Goal: Task Accomplishment & Management: Use online tool/utility

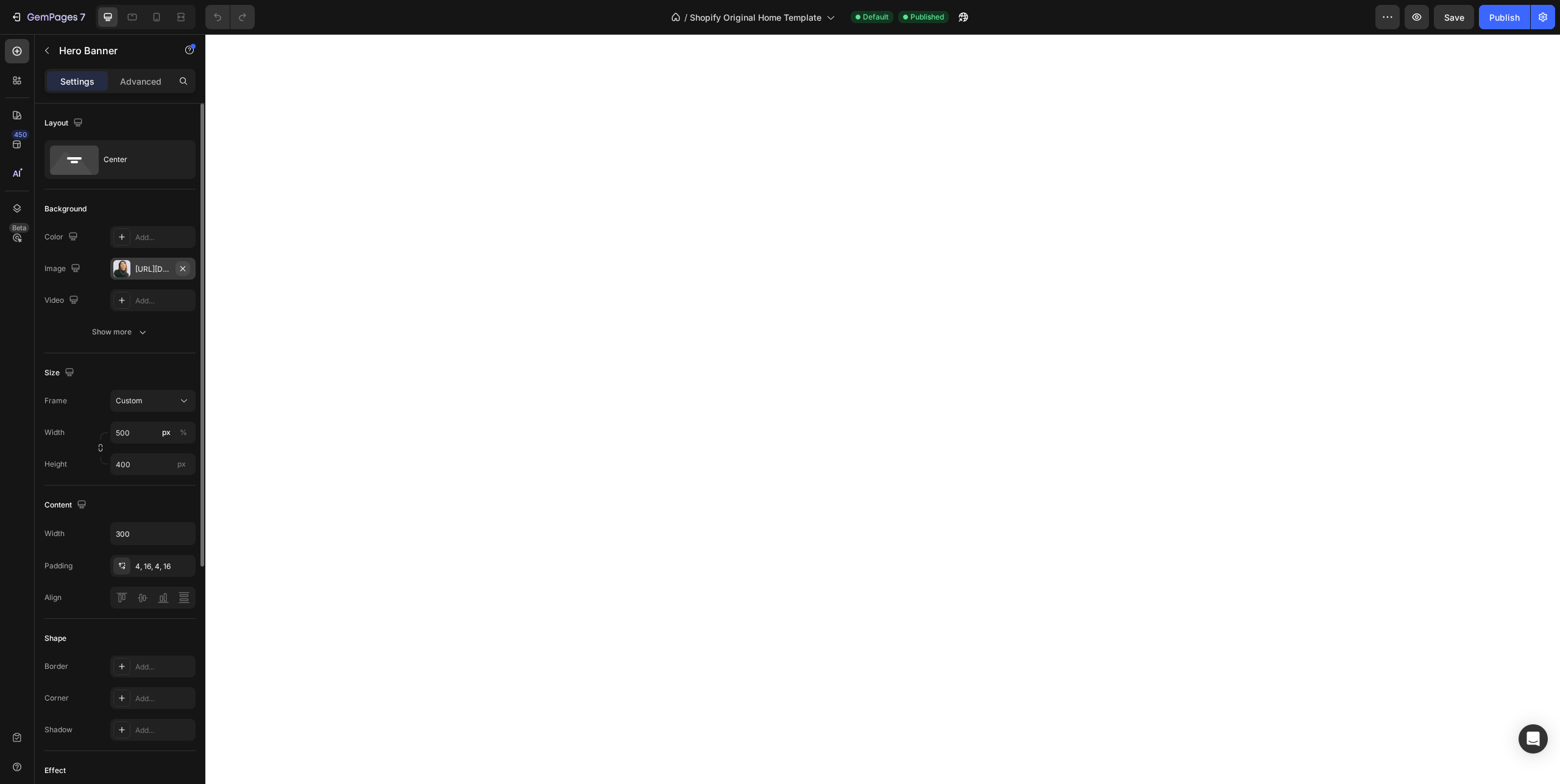
click at [189, 271] on button "button" at bounding box center [183, 268] width 14 height 14
click at [159, 298] on div "Add..." at bounding box center [164, 301] width 57 height 11
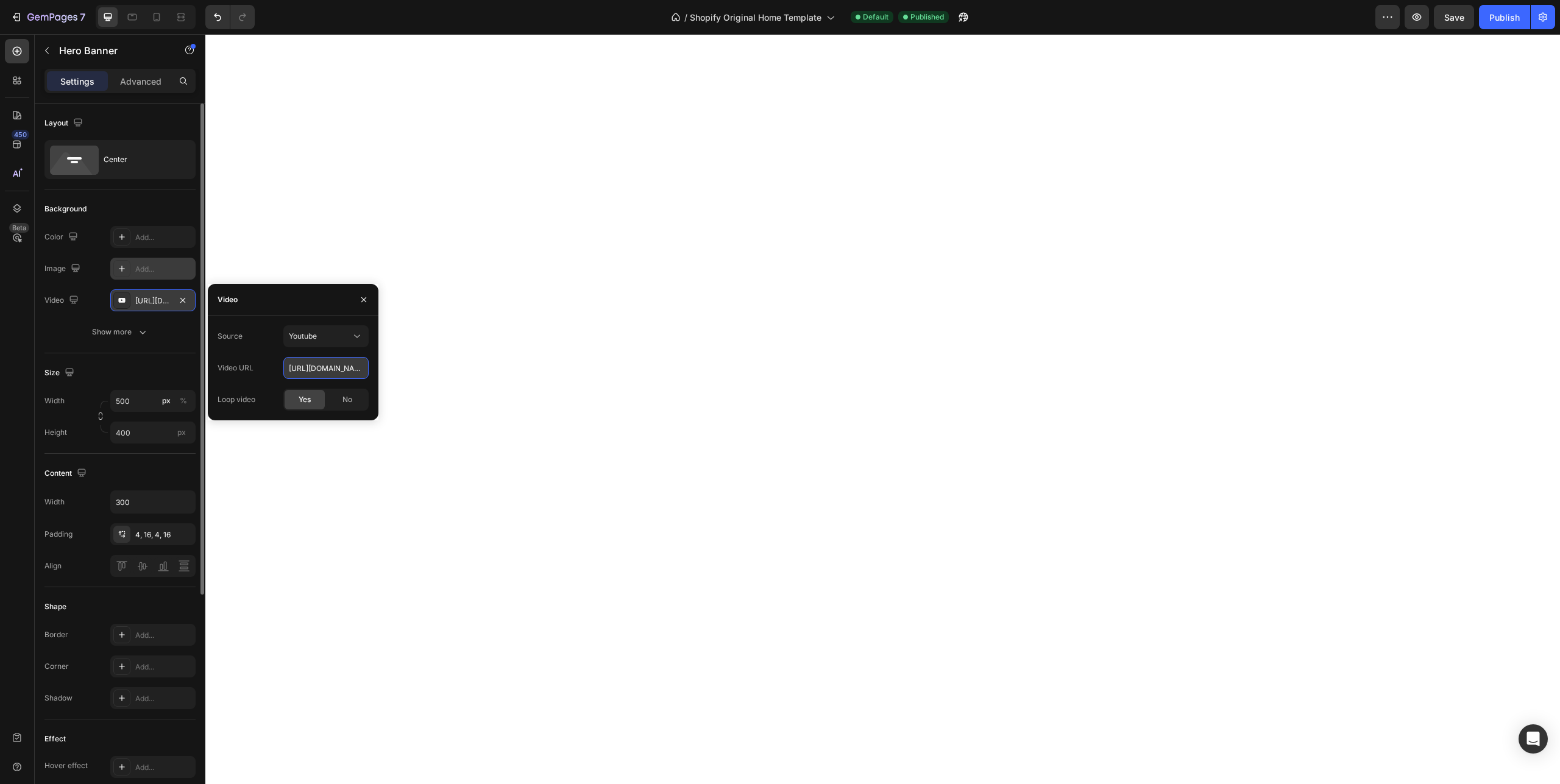
click at [290, 366] on input "[URL][DOMAIN_NAME]" at bounding box center [326, 368] width 85 height 22
drag, startPoint x: 288, startPoint y: 367, endPoint x: 408, endPoint y: 366, distance: 120.0
click at [378, 366] on div "Source Youtube Video URL [URL][DOMAIN_NAME] Loop video Yes No" at bounding box center [293, 368] width 170 height 85
paste input "[DOMAIN_NAME][URL]"
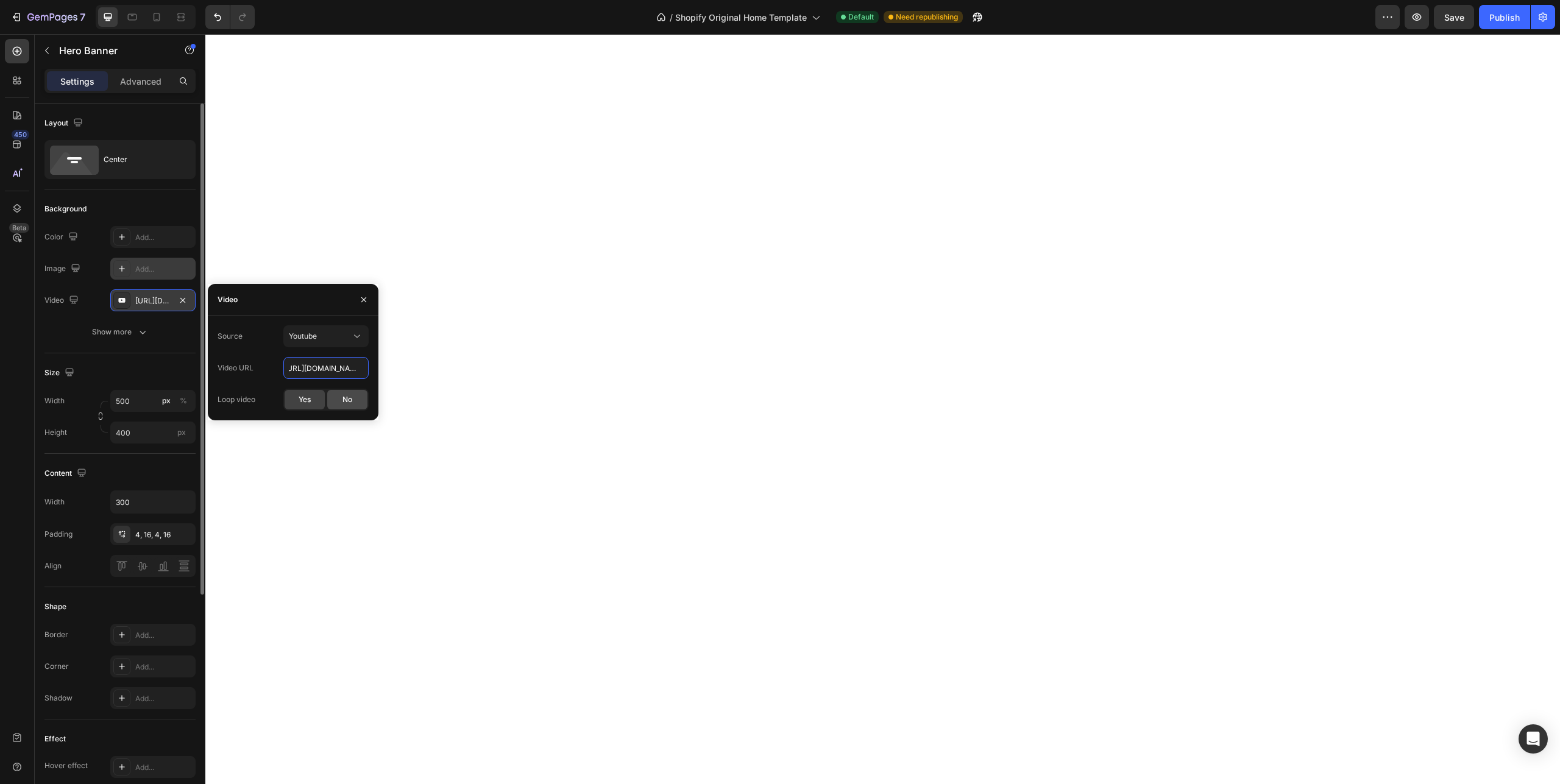
type input "[URL][DOMAIN_NAME]"
click at [346, 399] on span "No" at bounding box center [348, 400] width 10 height 11
drag, startPoint x: 356, startPoint y: 366, endPoint x: 406, endPoint y: 376, distance: 51.0
click at [369, 376] on input "[URL][DOMAIN_NAME]" at bounding box center [326, 368] width 85 height 22
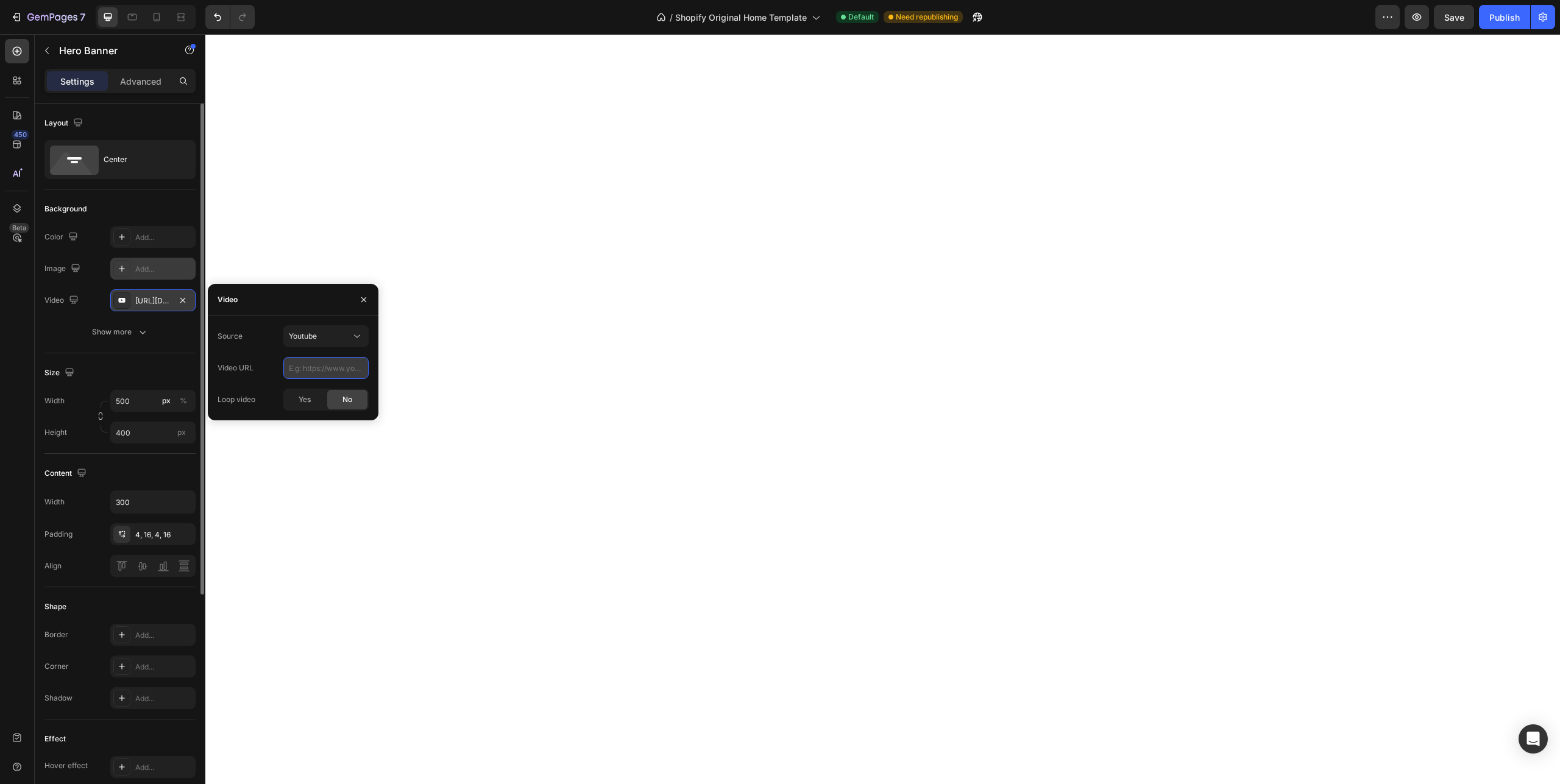
scroll to position [0, 0]
paste input "[URL][DOMAIN_NAME]"
type input "[URL][DOMAIN_NAME]"
click at [359, 400] on div "No" at bounding box center [347, 399] width 40 height 20
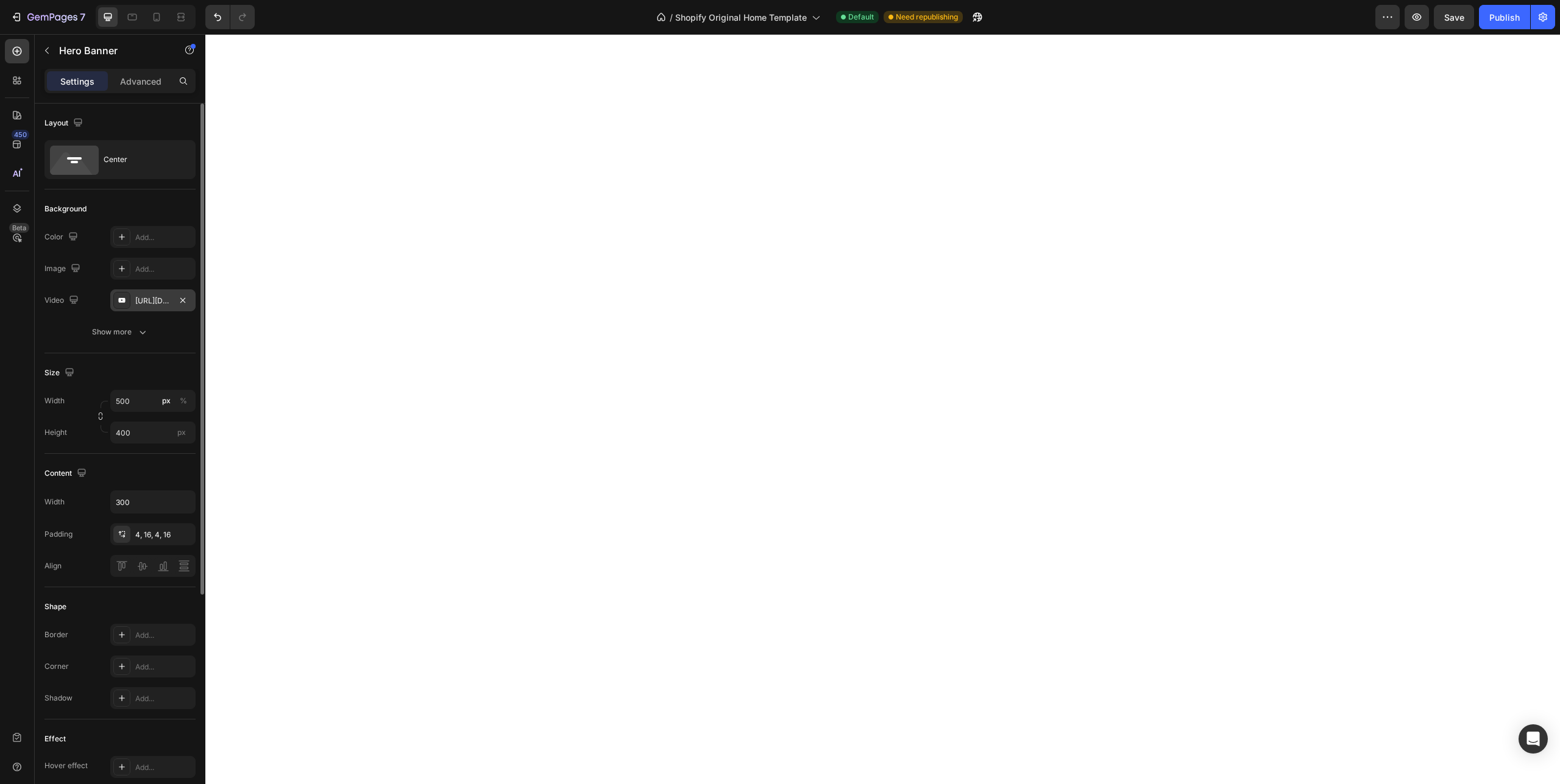
click at [122, 300] on icon at bounding box center [121, 300] width 7 height 5
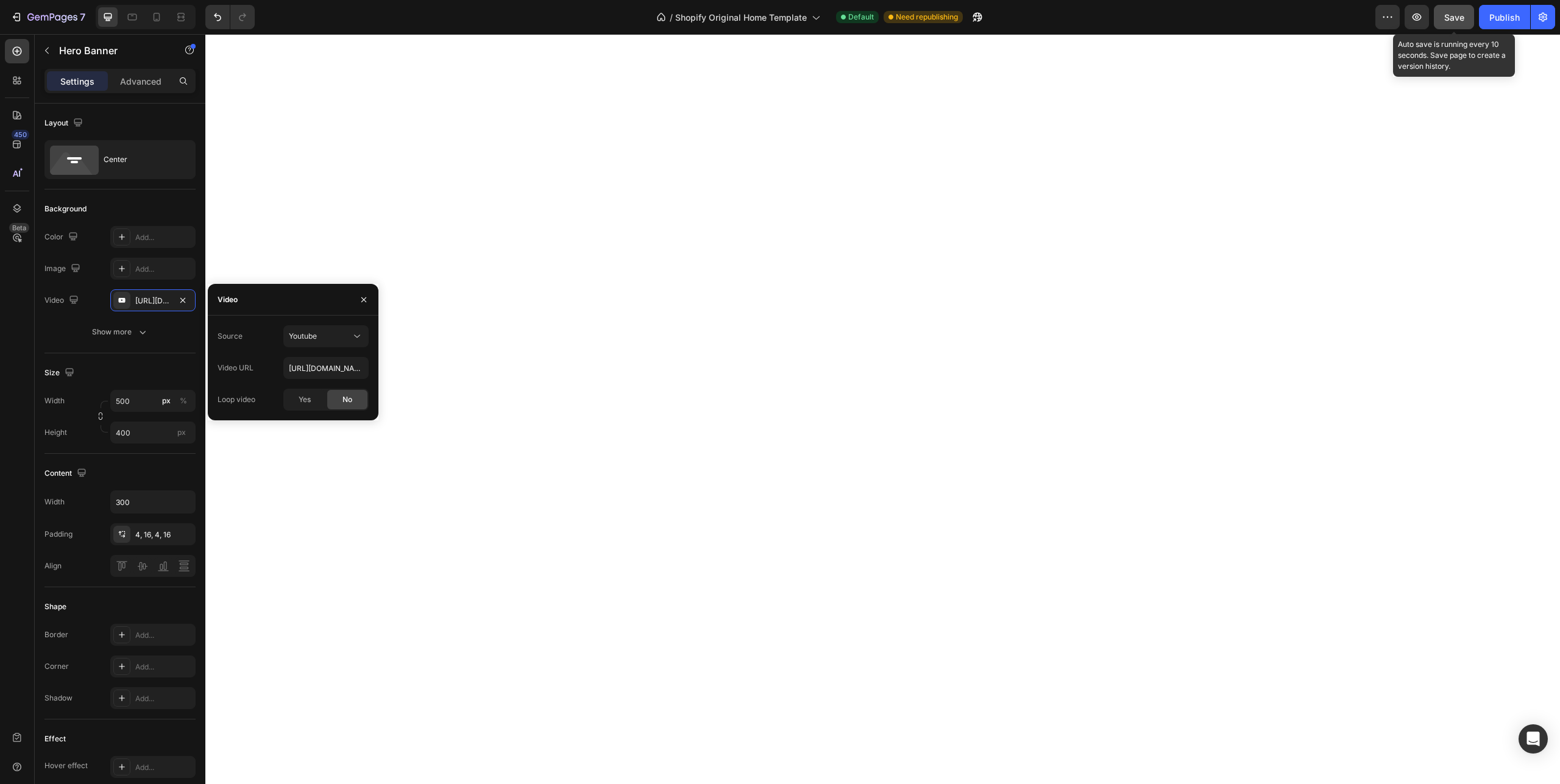
click at [1448, 14] on span "Save" at bounding box center [1454, 17] width 20 height 10
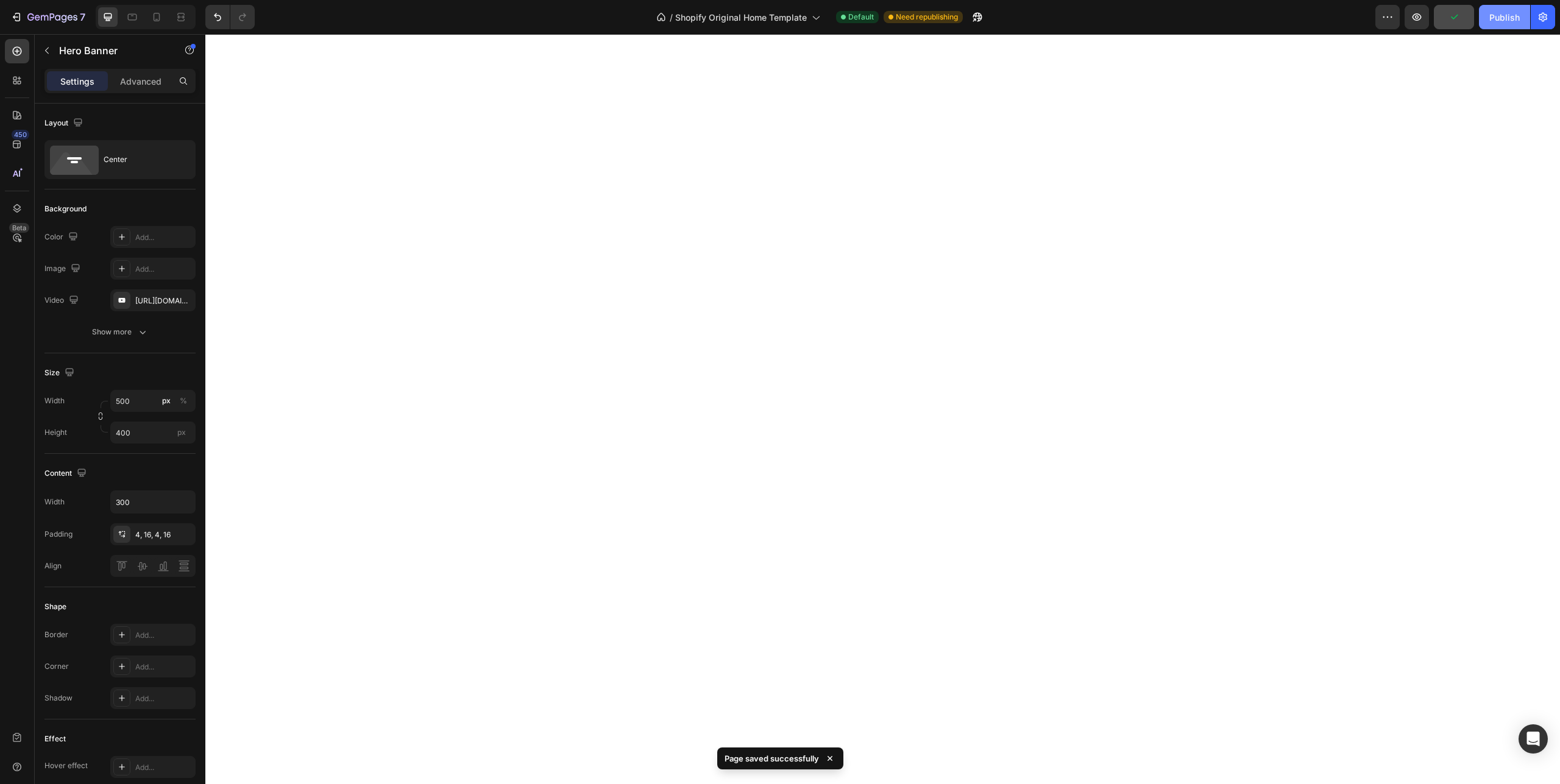
click at [1508, 22] on div "Publish" at bounding box center [1505, 17] width 31 height 13
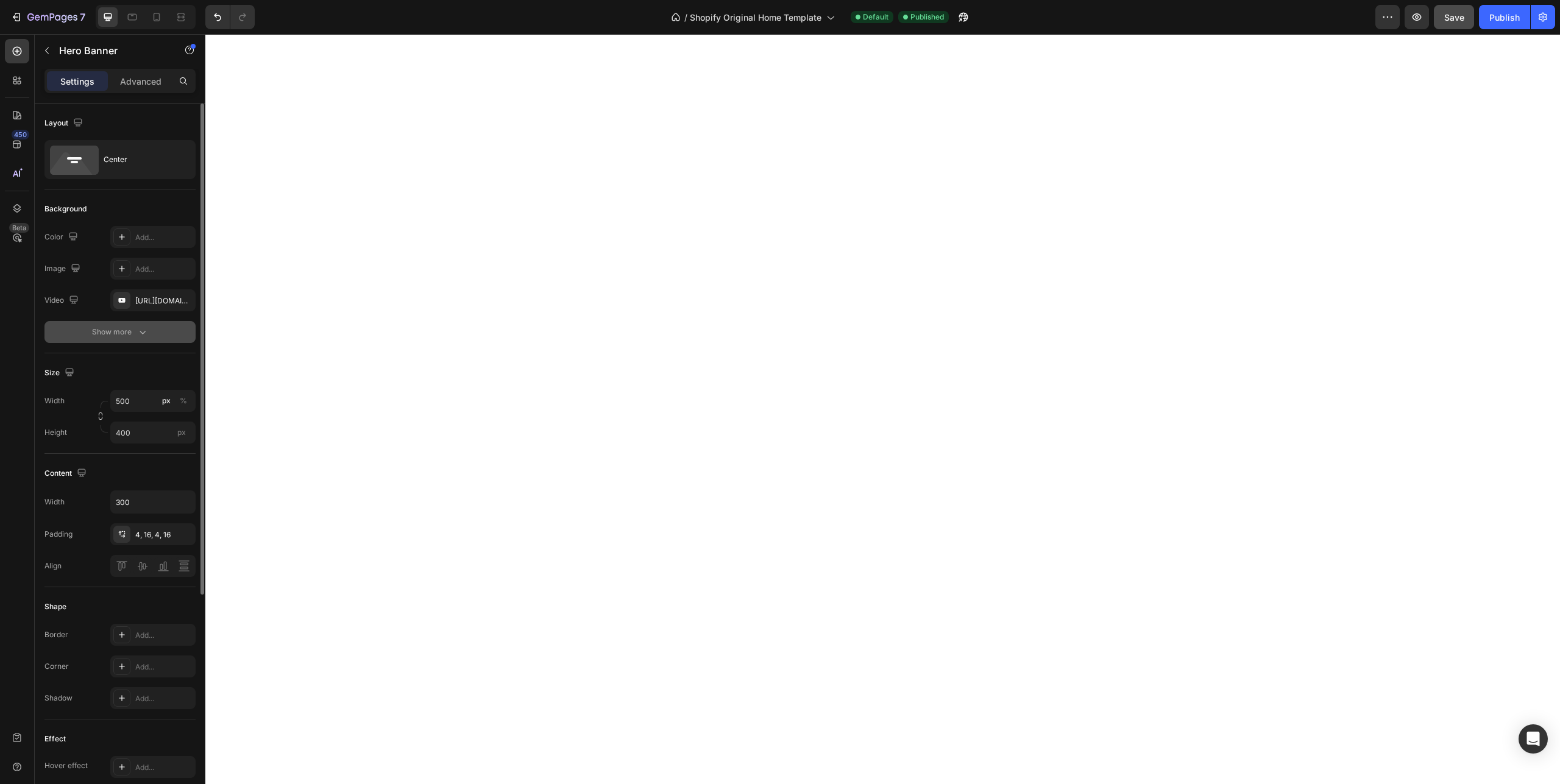
click at [129, 332] on div "Show more" at bounding box center [120, 332] width 57 height 12
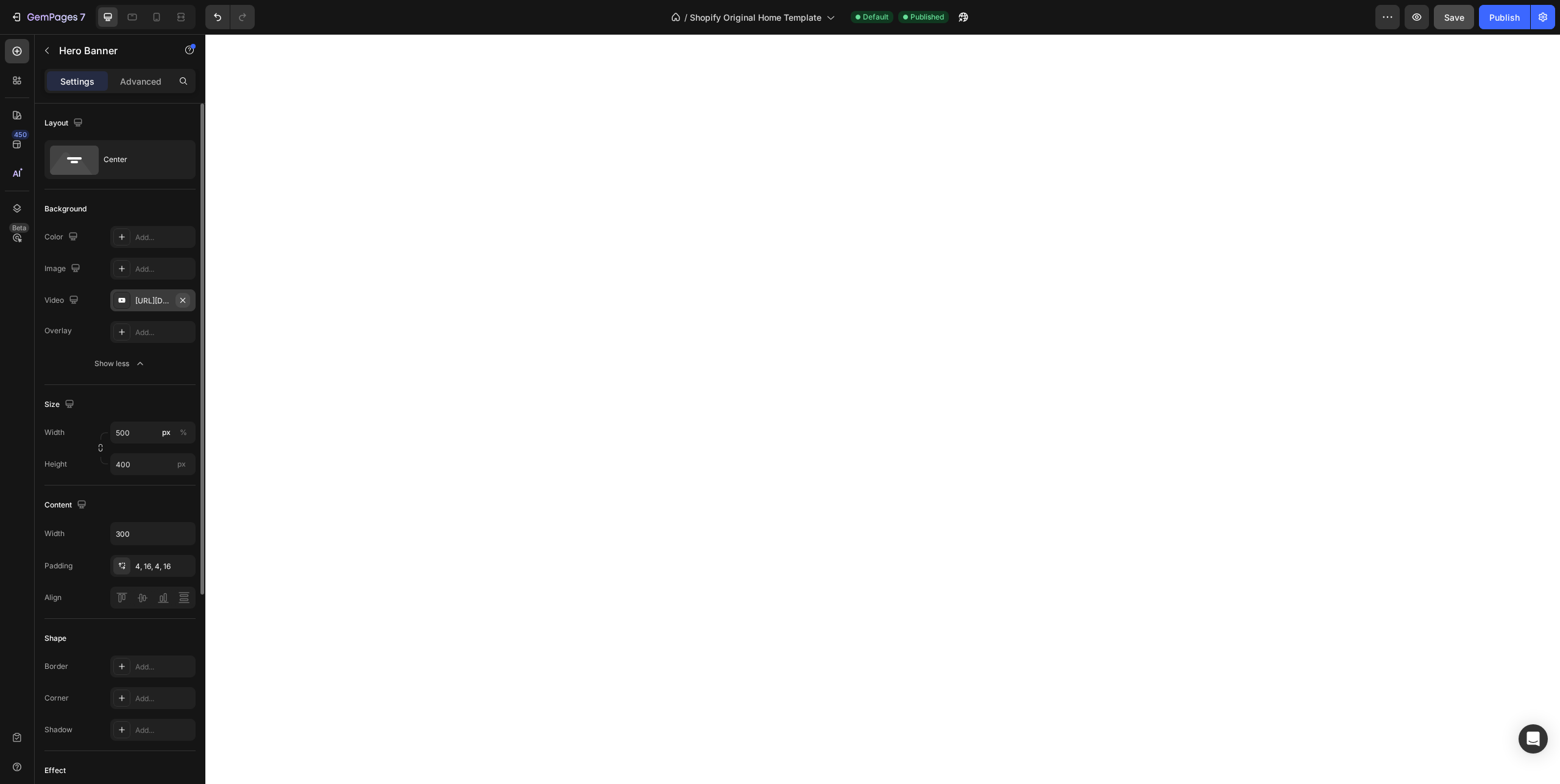
click at [186, 296] on icon "button" at bounding box center [183, 300] width 10 height 10
click at [134, 299] on div "Add..." at bounding box center [153, 300] width 85 height 22
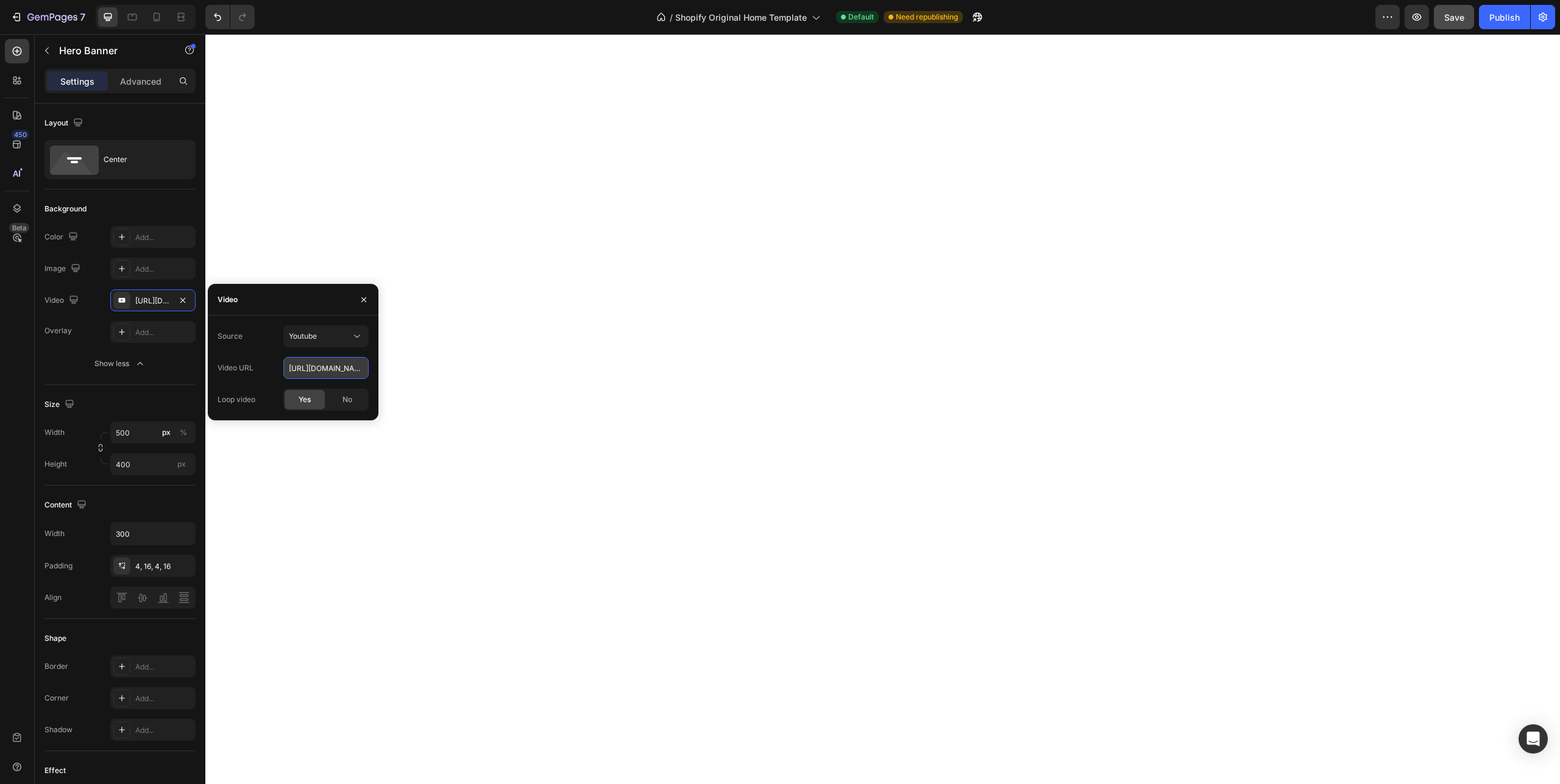
click at [287, 368] on input "[URL][DOMAIN_NAME]" at bounding box center [326, 368] width 85 height 22
paste input "[DOMAIN_NAME][URL]"
click at [297, 403] on div "Yes" at bounding box center [305, 399] width 40 height 20
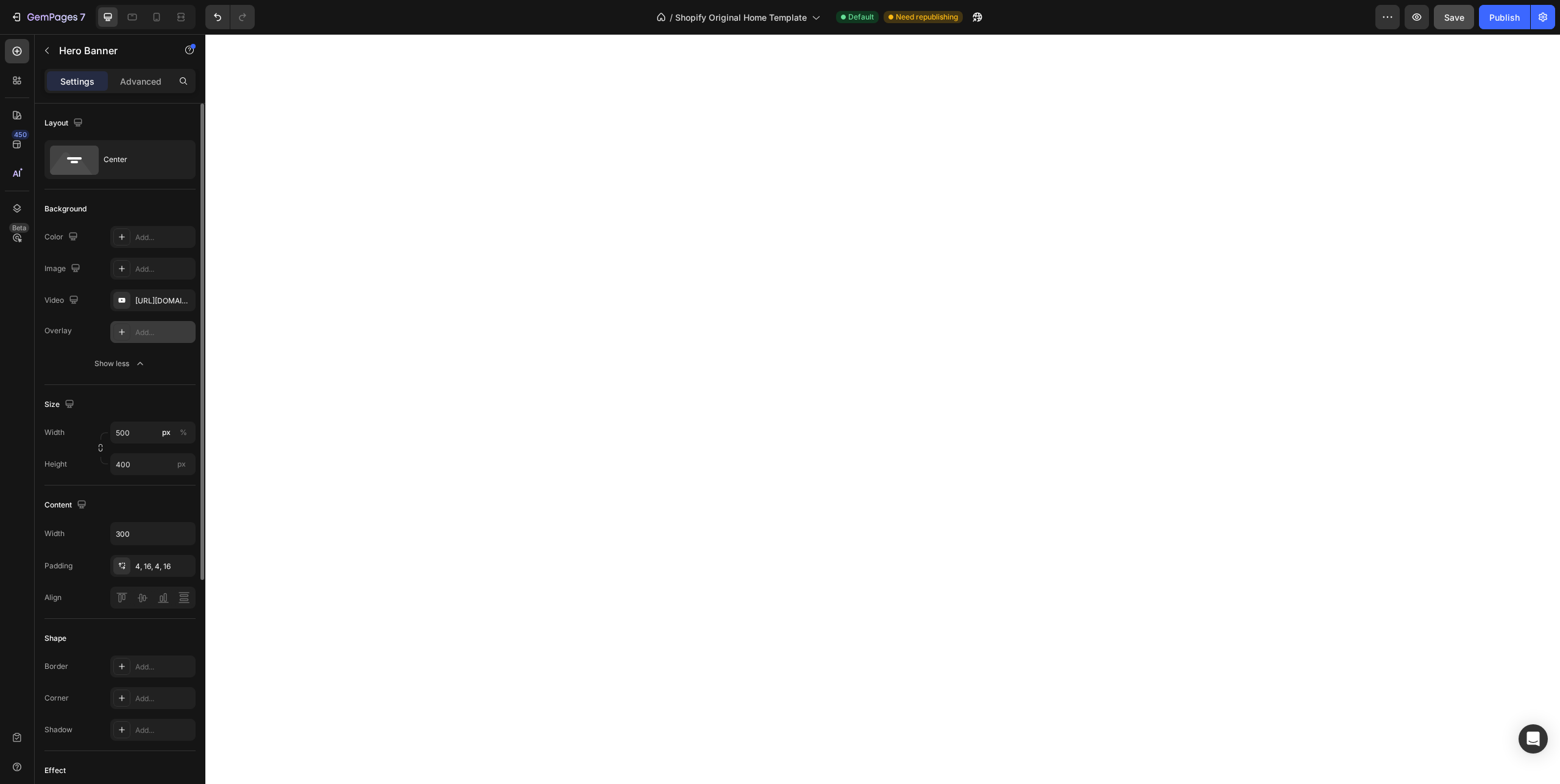
click at [148, 334] on div "Add..." at bounding box center [164, 332] width 57 height 11
click at [186, 302] on icon "button" at bounding box center [183, 300] width 10 height 10
click at [144, 297] on div "Add..." at bounding box center [164, 301] width 57 height 11
type input "[URL][DOMAIN_NAME]"
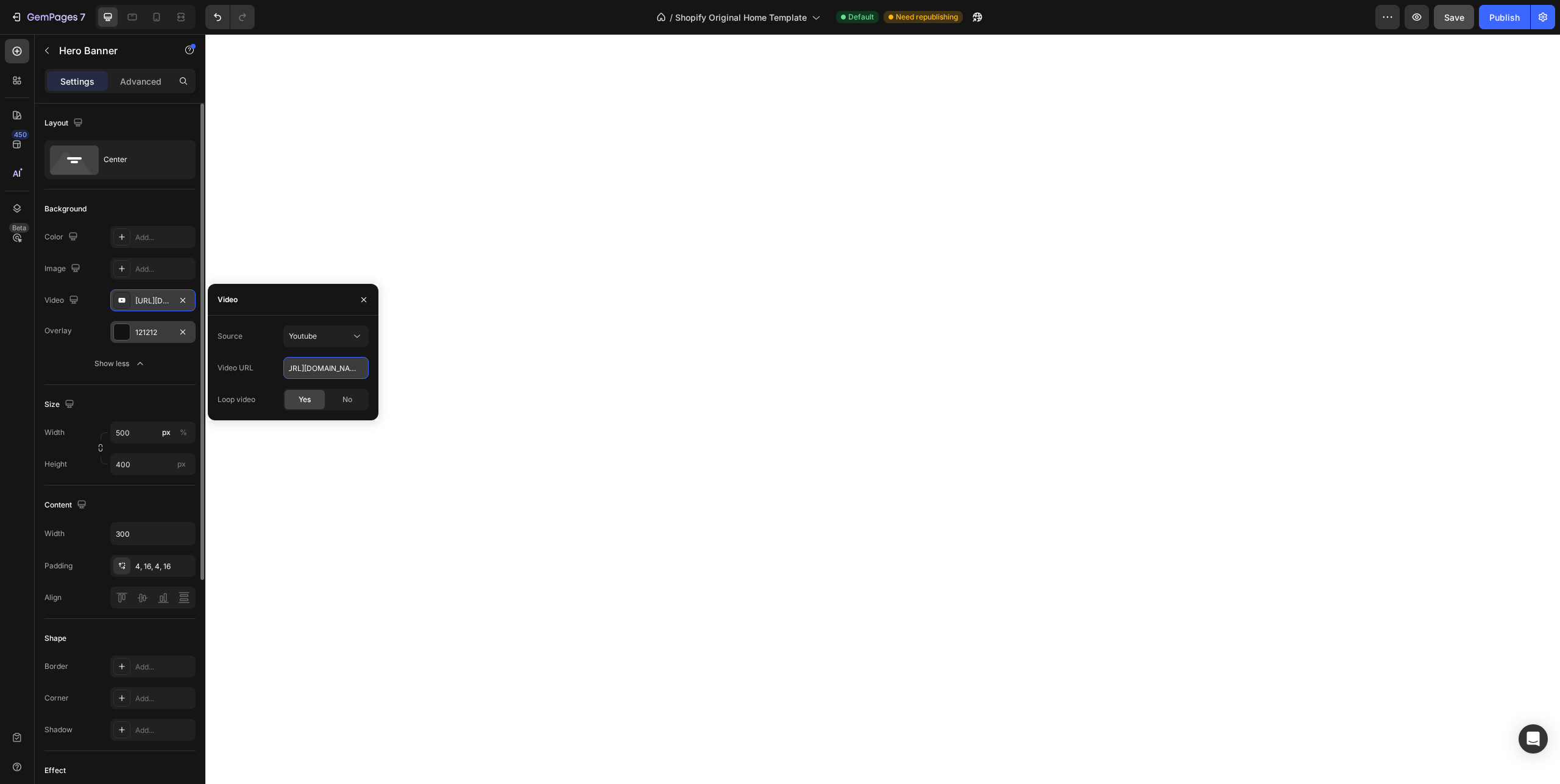
drag, startPoint x: 303, startPoint y: 371, endPoint x: 358, endPoint y: 364, distance: 55.4
click at [358, 364] on input "[URL][DOMAIN_NAME]" at bounding box center [326, 368] width 85 height 22
click at [323, 366] on input "[URL][DOMAIN_NAME]" at bounding box center [326, 368] width 85 height 22
drag, startPoint x: 314, startPoint y: 368, endPoint x: 410, endPoint y: 373, distance: 96.1
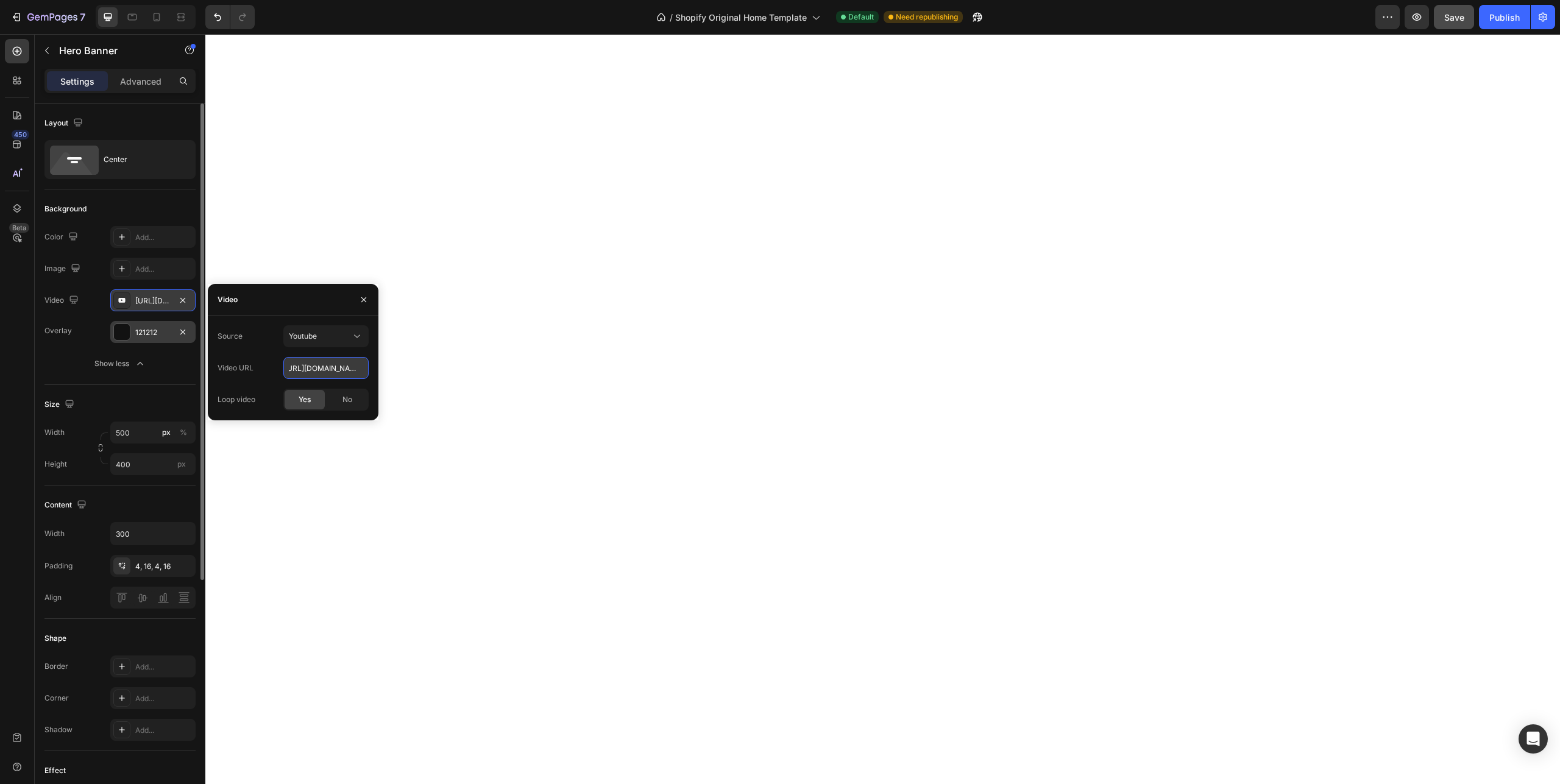
click at [369, 373] on input "[URL][DOMAIN_NAME]" at bounding box center [326, 368] width 85 height 22
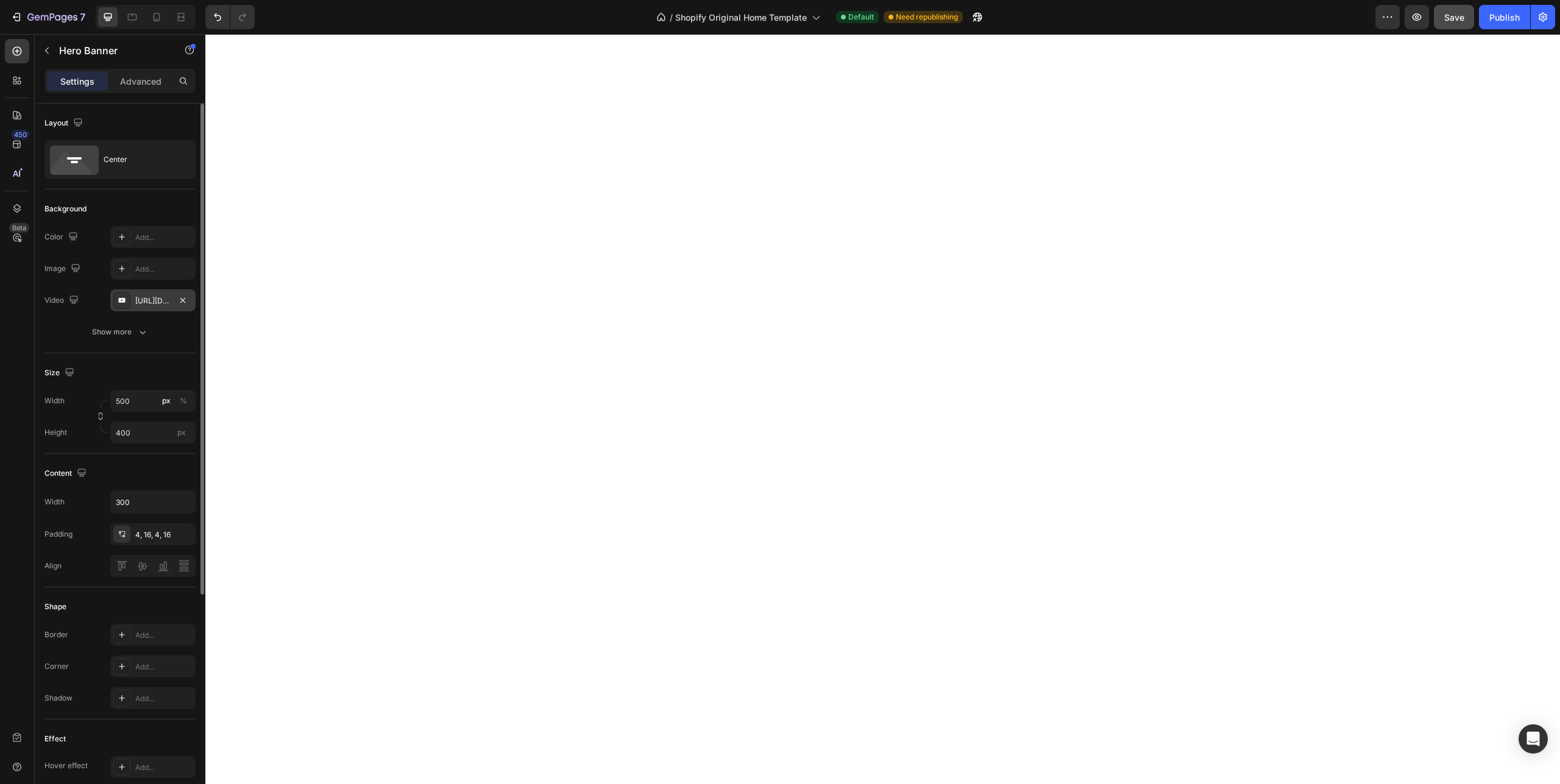
click at [151, 304] on div "[URL][DOMAIN_NAME]" at bounding box center [153, 301] width 35 height 11
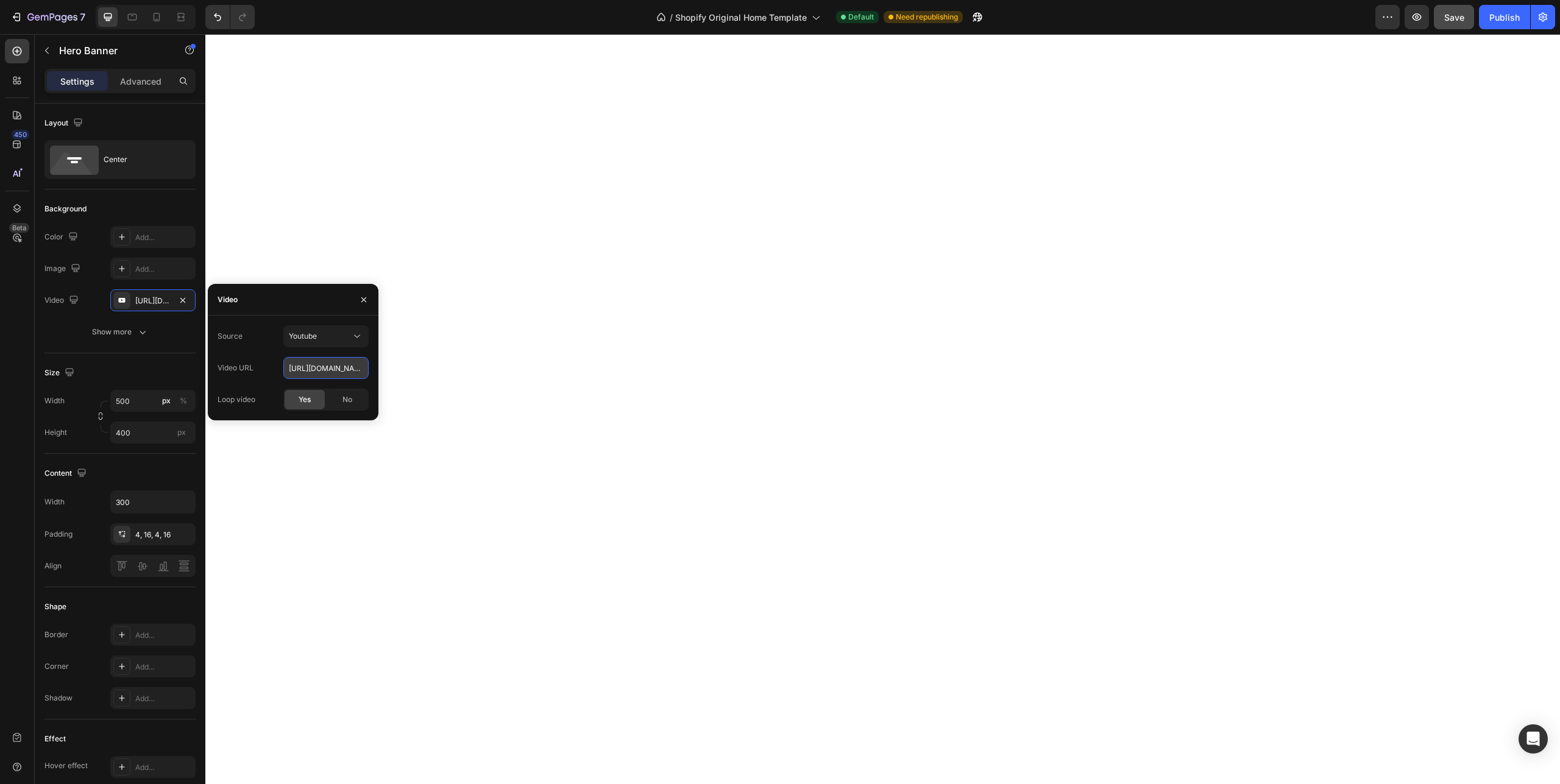
click at [290, 369] on input "[URL][DOMAIN_NAME]" at bounding box center [326, 368] width 85 height 22
click at [324, 336] on div "Youtube" at bounding box center [320, 336] width 62 height 11
click at [328, 367] on span "Video hosting" at bounding box center [312, 366] width 46 height 11
drag, startPoint x: 288, startPoint y: 363, endPoint x: 430, endPoint y: 366, distance: 142.0
click at [378, 366] on div "Source Video hosting Video URL [URL][DOMAIN_NAME] Loop video Yes No" at bounding box center [293, 368] width 170 height 85
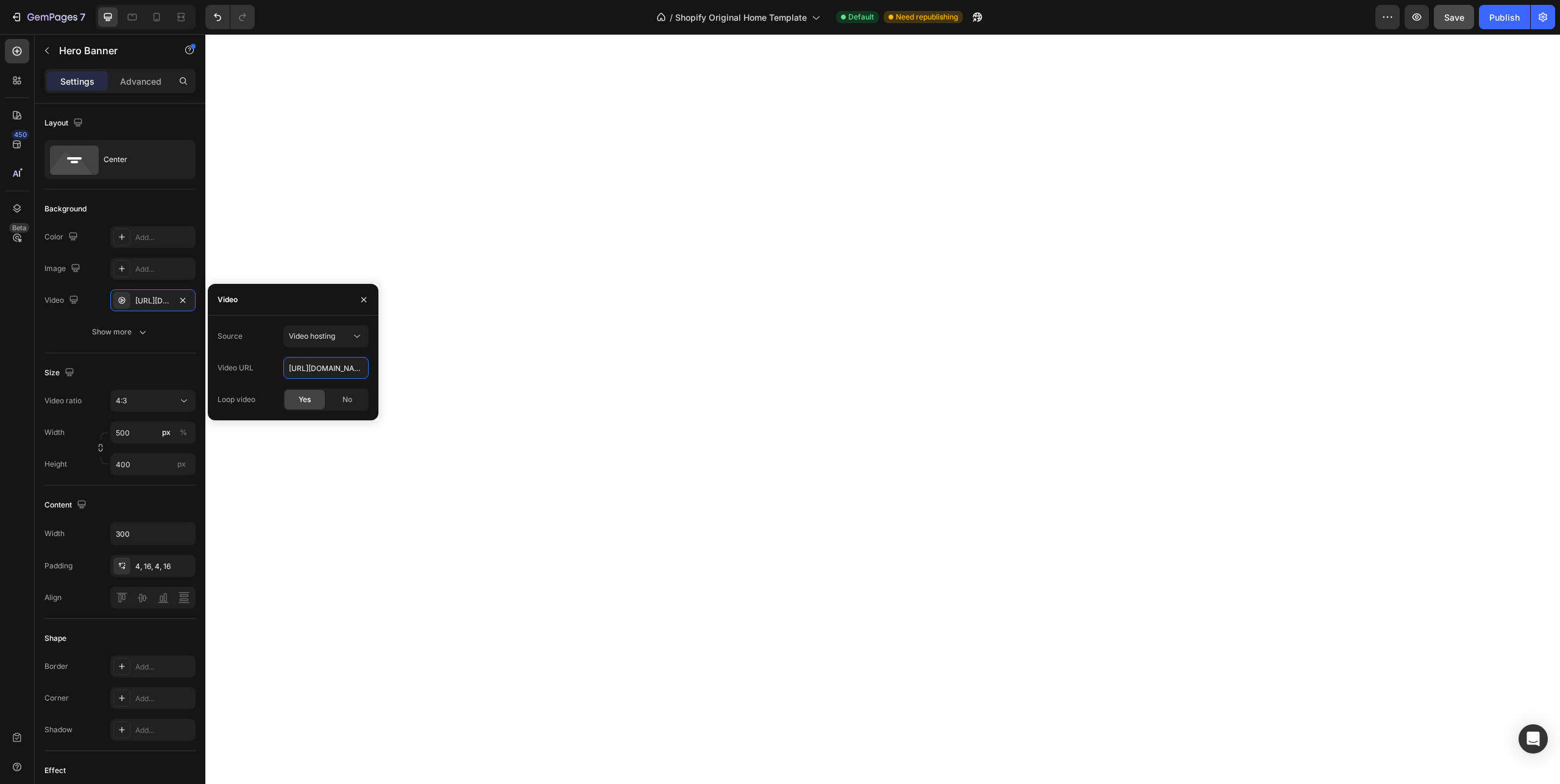
paste input "[DOMAIN_NAME][URL]"
type input "[URL][DOMAIN_NAME]"
click at [352, 407] on div "No" at bounding box center [347, 399] width 40 height 20
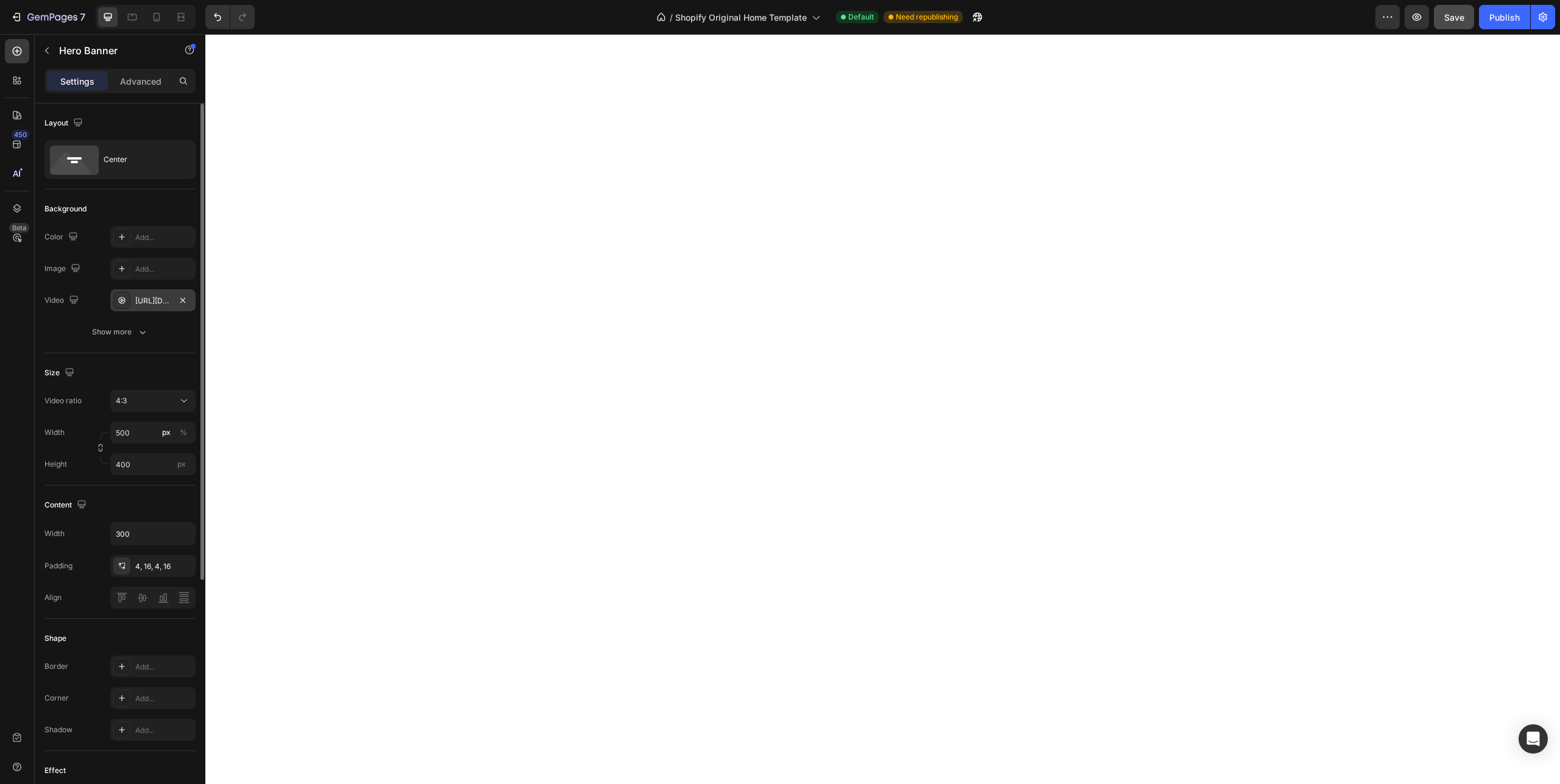
click at [147, 299] on div "[URL][DOMAIN_NAME]" at bounding box center [153, 301] width 35 height 11
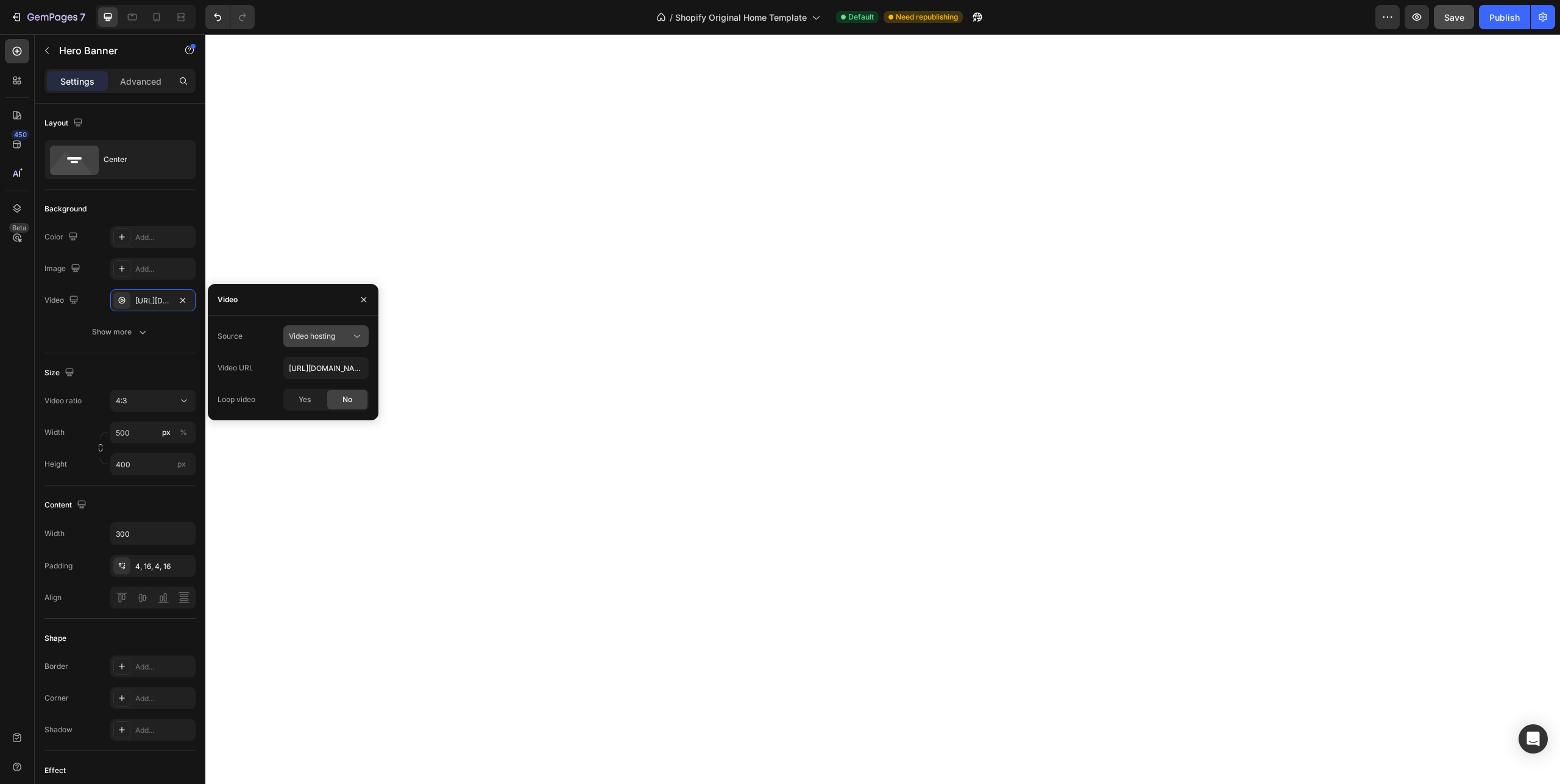
click at [320, 337] on span "Video hosting" at bounding box center [312, 335] width 46 height 9
click at [291, 366] on input "[URL][DOMAIN_NAME]" at bounding box center [326, 368] width 85 height 22
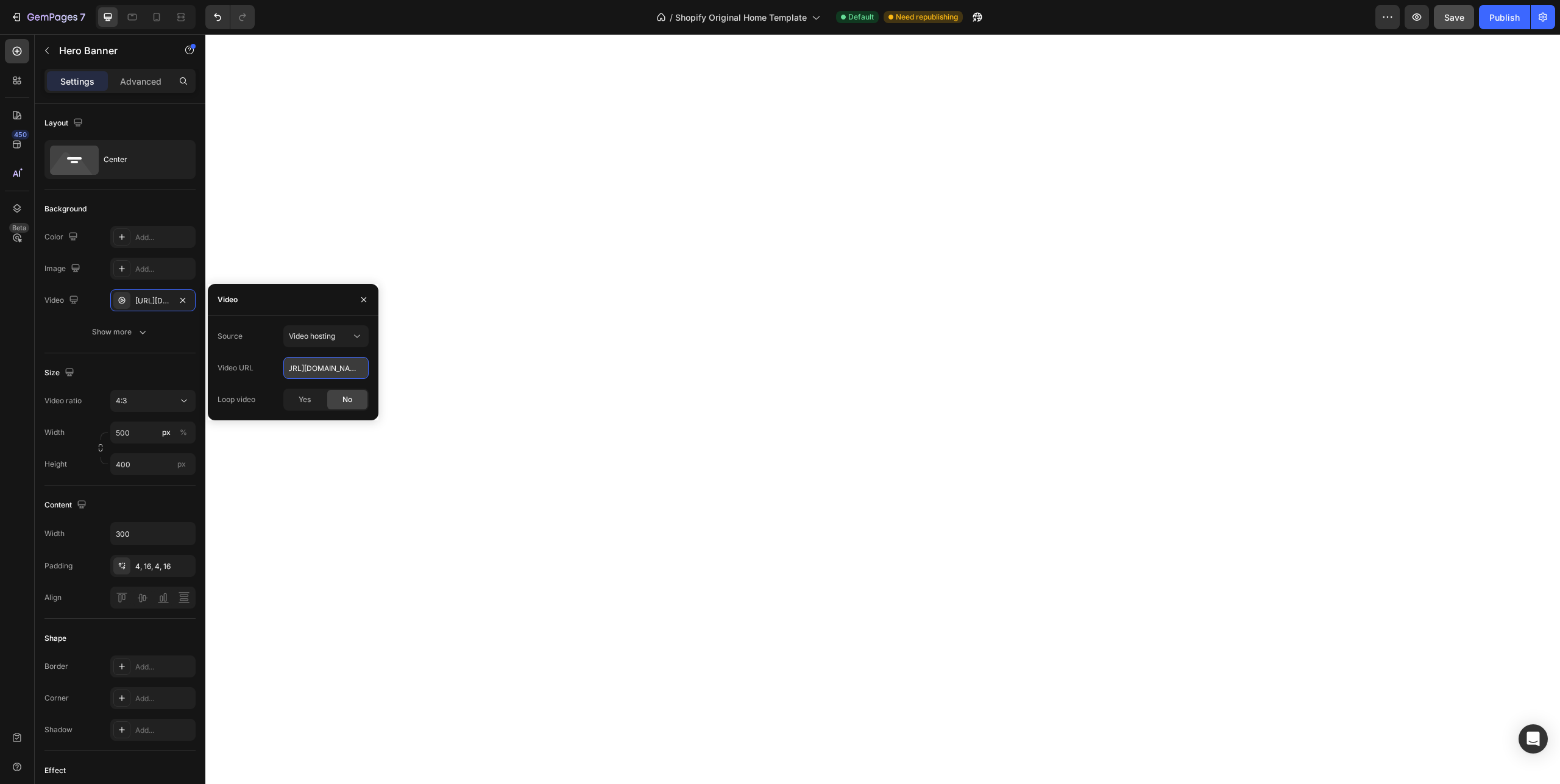
drag, startPoint x: 291, startPoint y: 366, endPoint x: 410, endPoint y: 365, distance: 119.0
click at [369, 365] on input "[URL][DOMAIN_NAME]" at bounding box center [326, 368] width 85 height 22
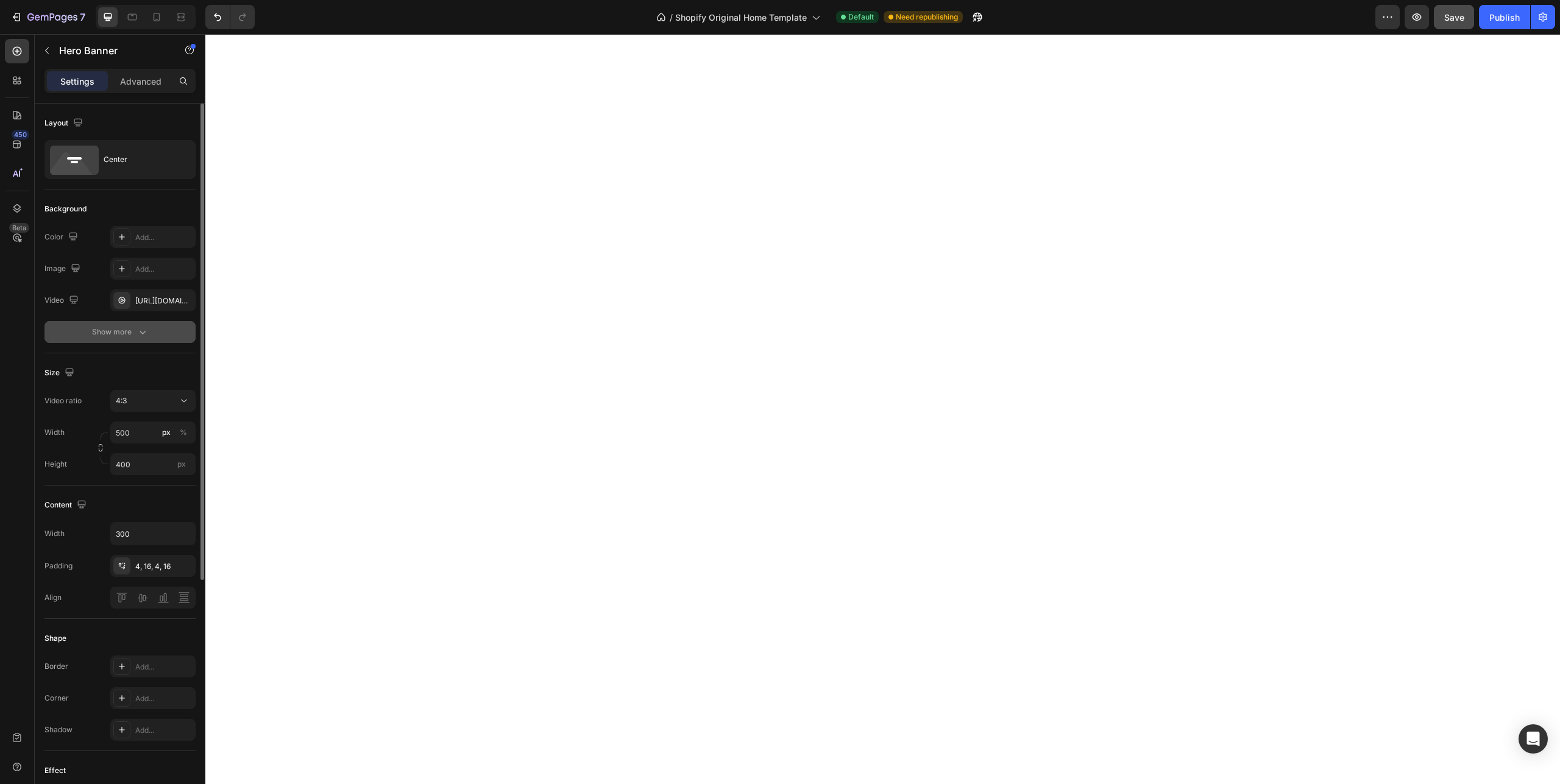
click at [124, 333] on div "Show more" at bounding box center [120, 332] width 57 height 12
click at [148, 299] on div "[URL][DOMAIN_NAME]" at bounding box center [153, 301] width 35 height 11
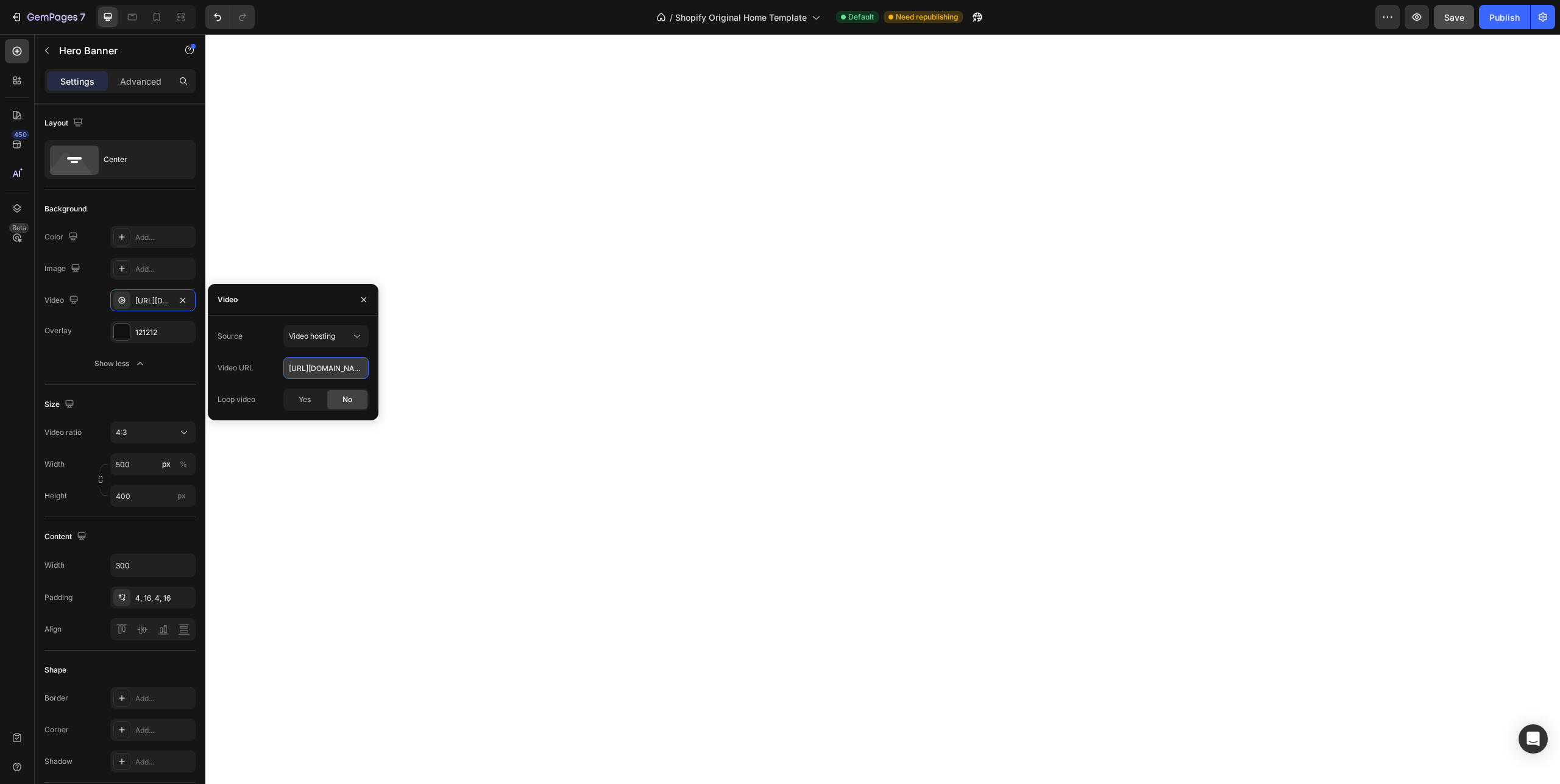
click at [337, 367] on input "[URL][DOMAIN_NAME]" at bounding box center [326, 368] width 85 height 22
click at [1456, 18] on span "Save" at bounding box center [1454, 17] width 20 height 10
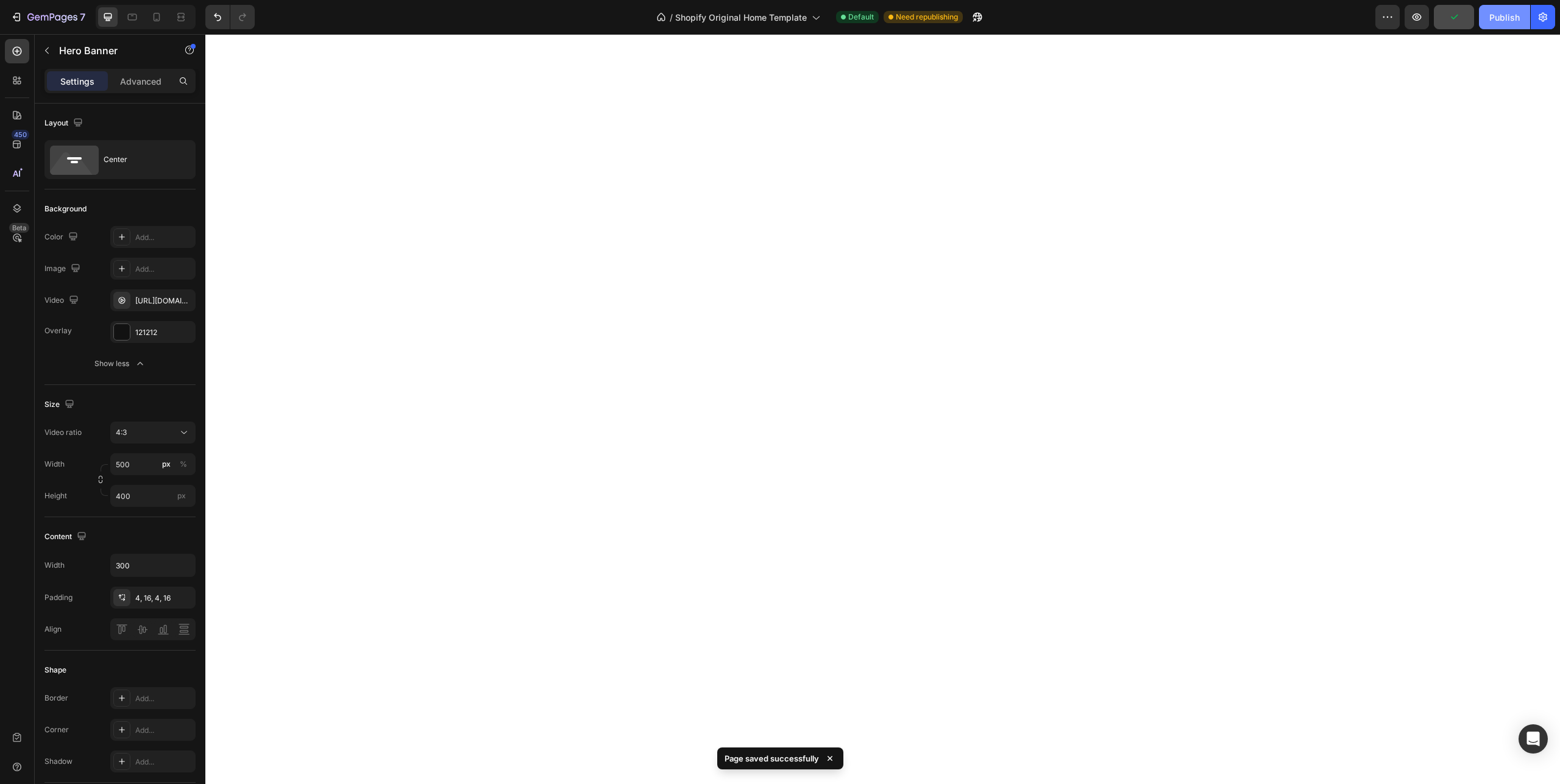
click at [1499, 18] on div "Publish" at bounding box center [1505, 17] width 31 height 13
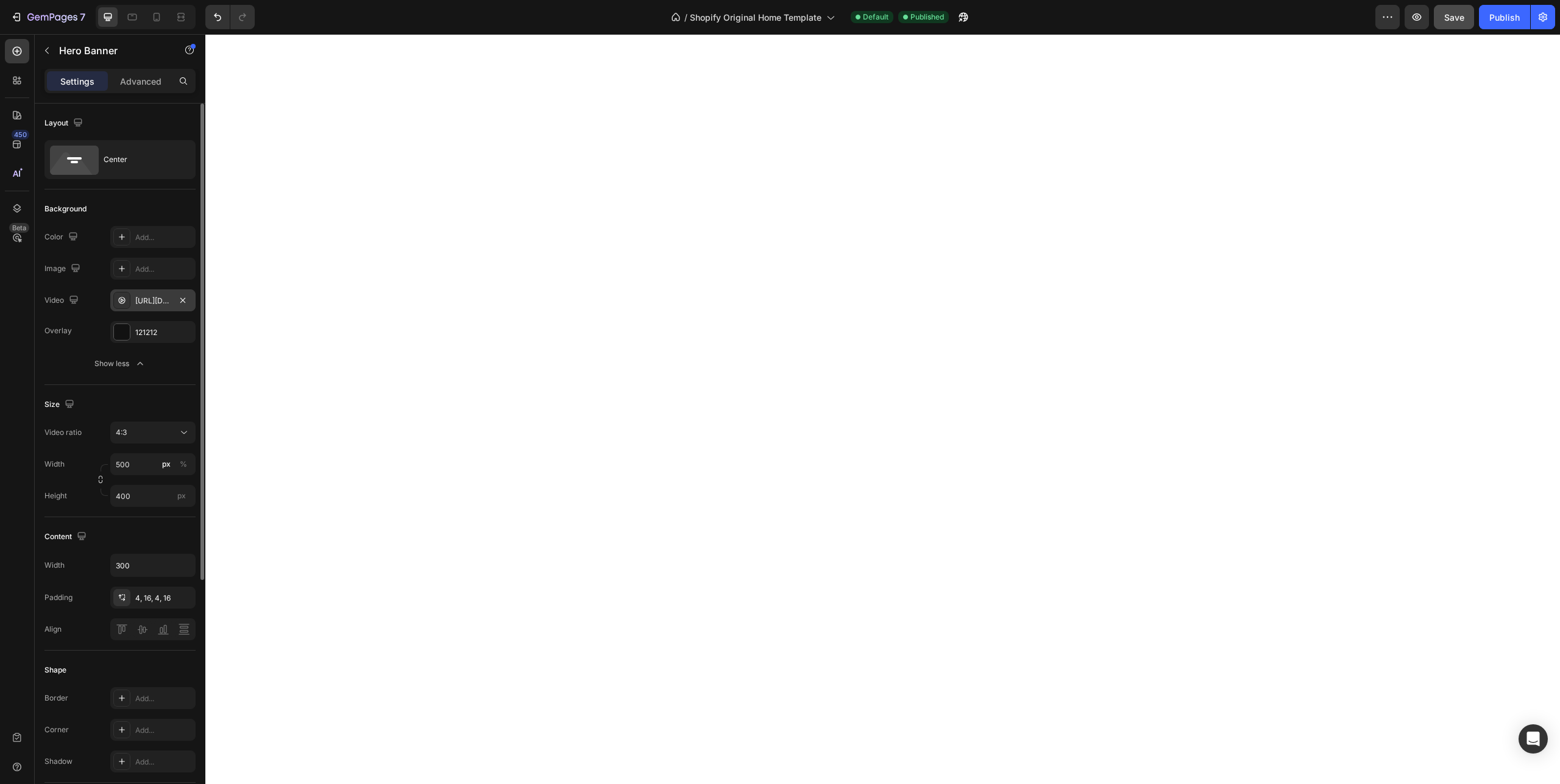
click at [147, 304] on div "[URL][DOMAIN_NAME]" at bounding box center [153, 301] width 35 height 11
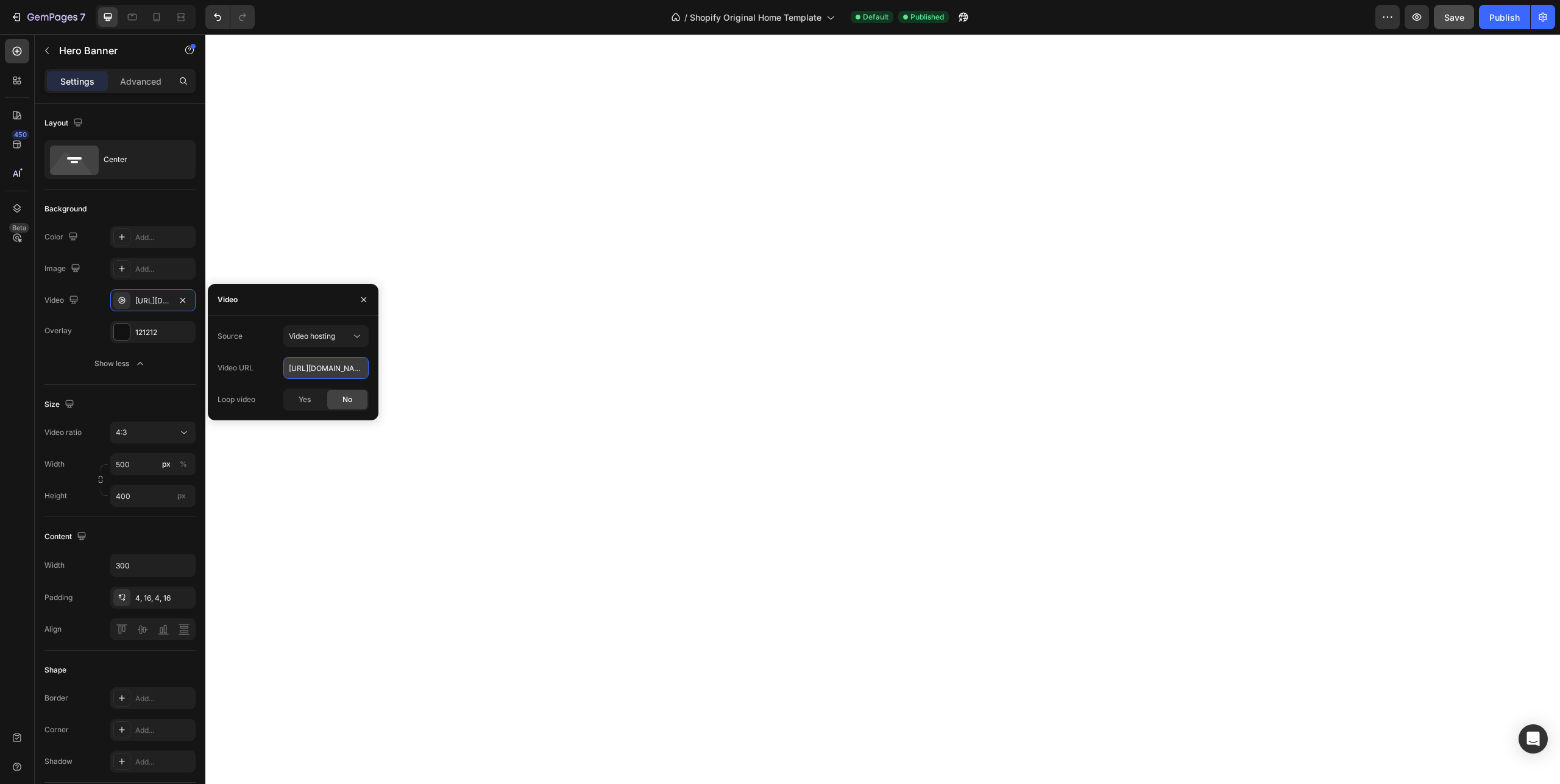
click at [288, 369] on input "[URL][DOMAIN_NAME]" at bounding box center [326, 368] width 85 height 22
click at [350, 337] on div "Video hosting" at bounding box center [320, 336] width 62 height 11
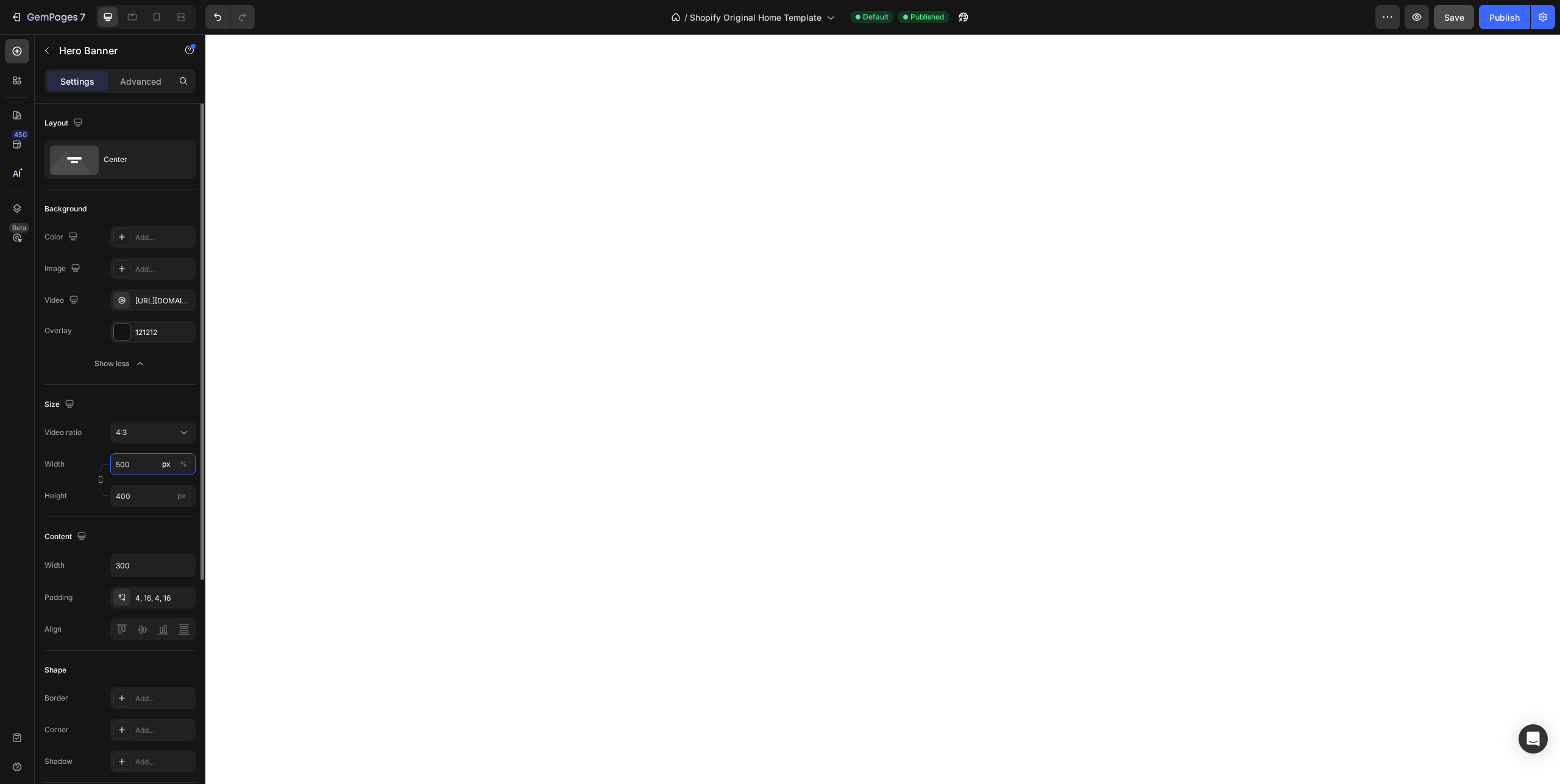
click at [141, 461] on input "500" at bounding box center [153, 464] width 85 height 22
click at [126, 498] on span "Full" at bounding box center [121, 492] width 12 height 11
type input "100"
click at [140, 498] on input "400" at bounding box center [153, 496] width 85 height 22
click at [135, 527] on span "Fit content" at bounding box center [134, 524] width 37 height 11
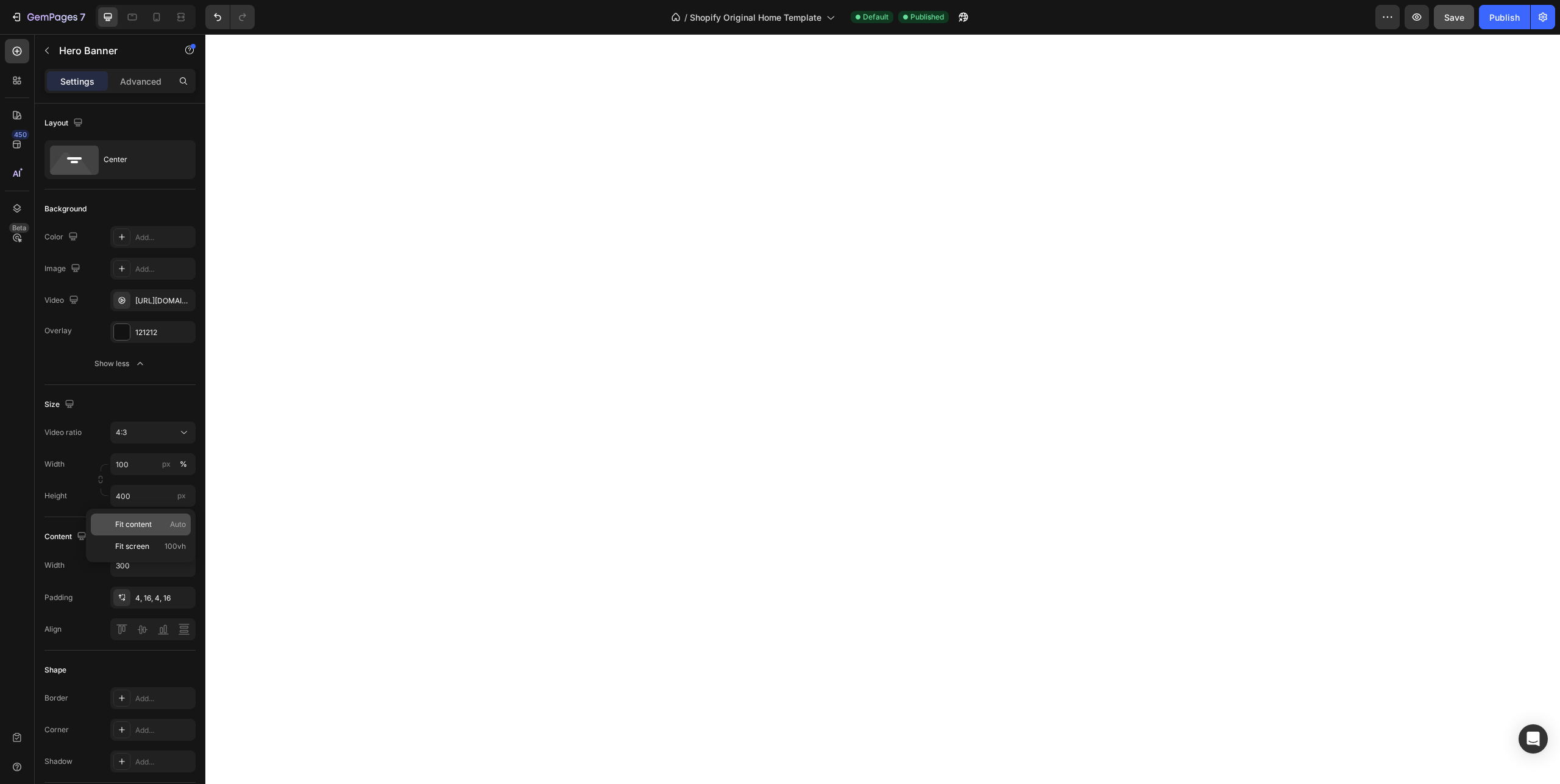
type input "Auto"
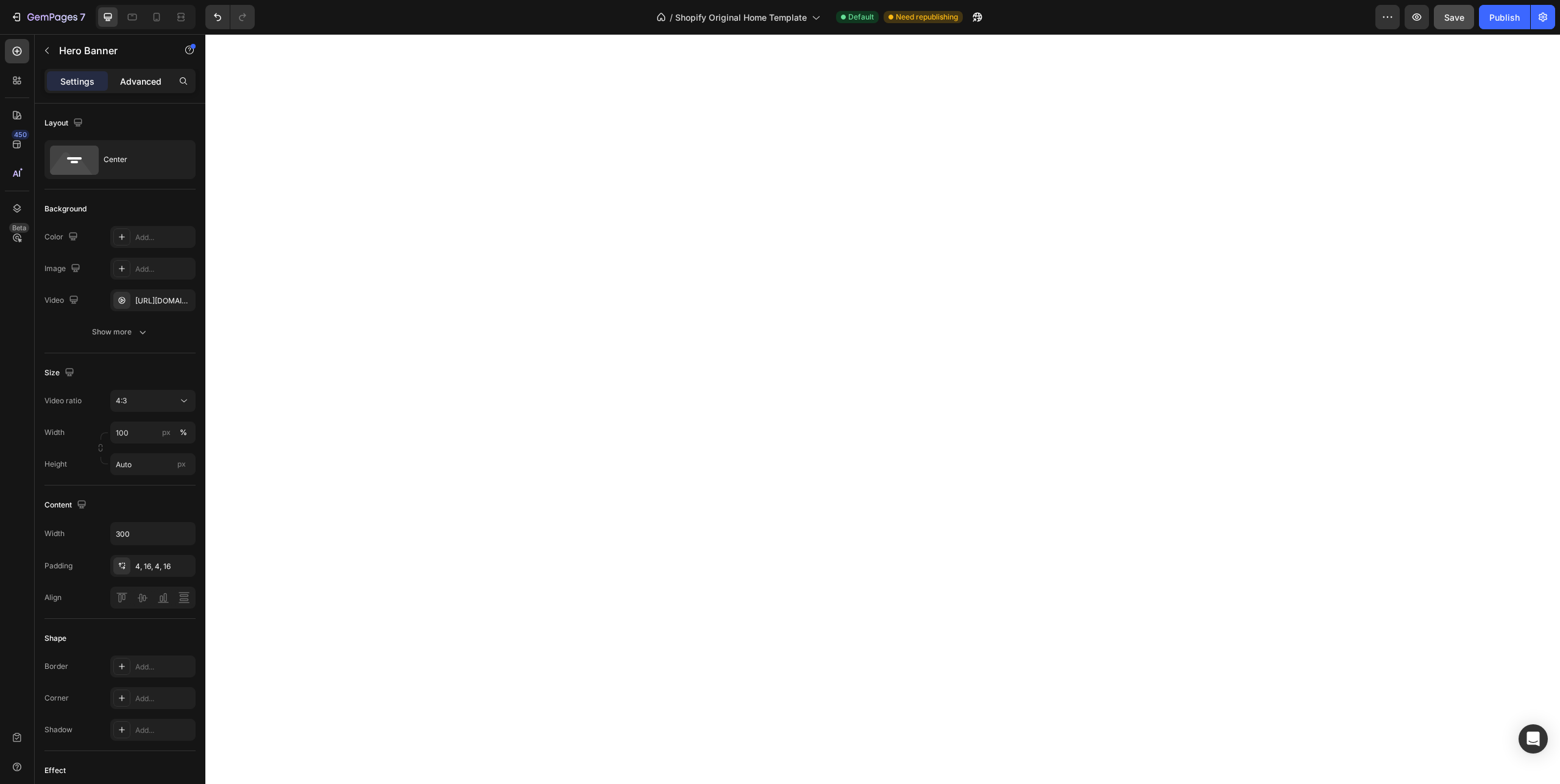
click at [129, 79] on p "Advanced" at bounding box center [140, 81] width 42 height 13
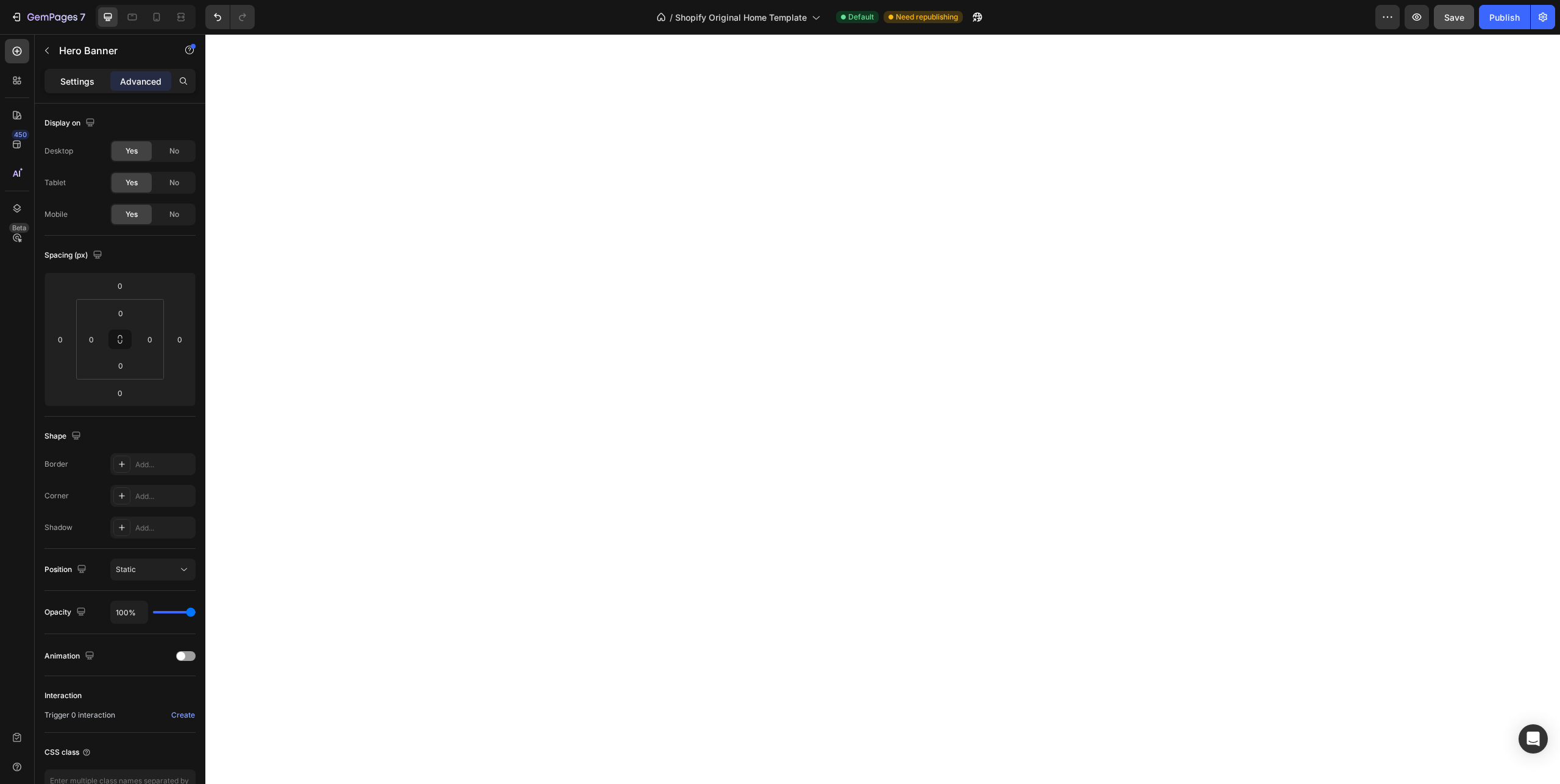
click at [67, 89] on div "Settings" at bounding box center [77, 81] width 61 height 20
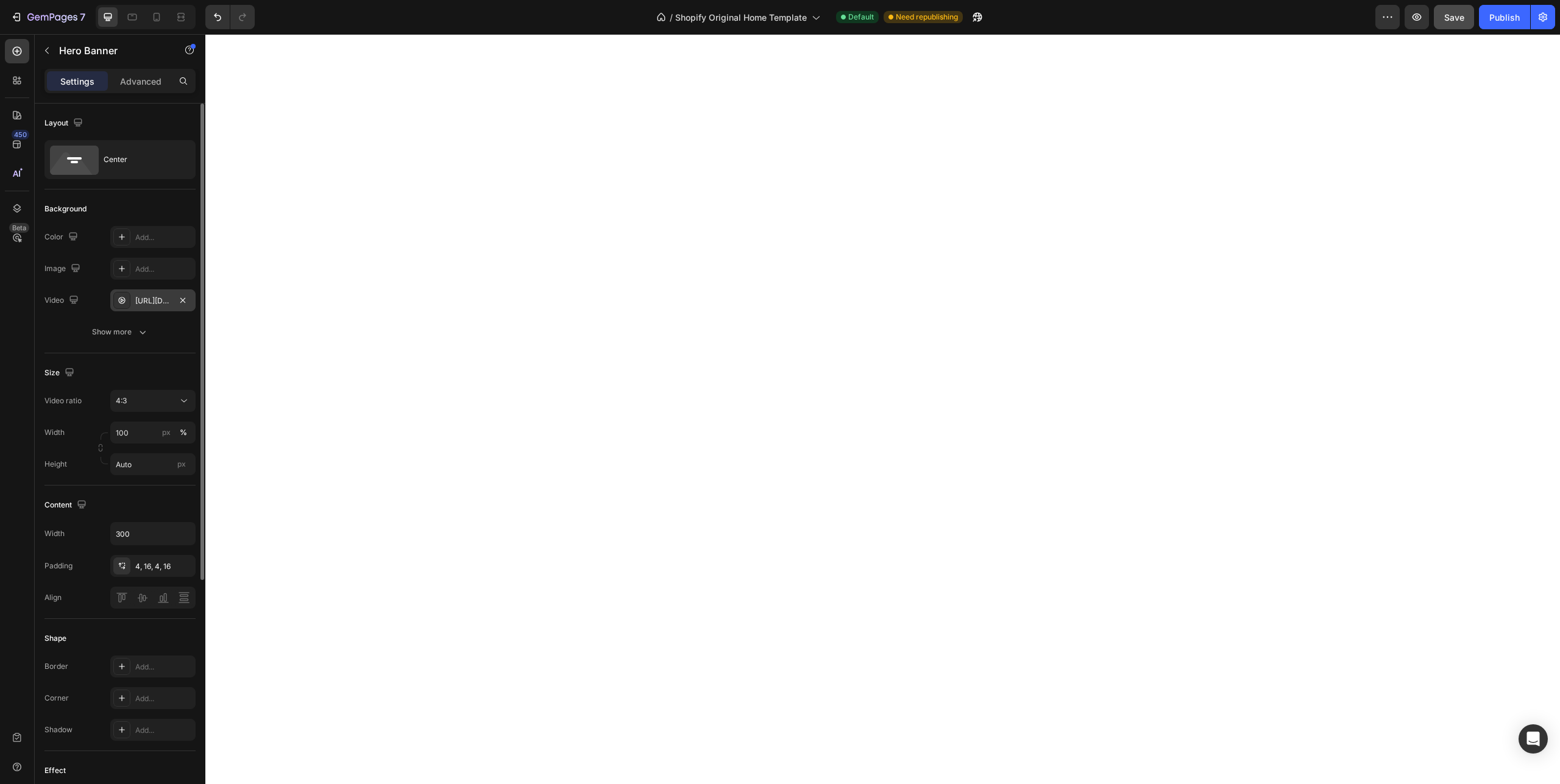
click at [122, 297] on icon at bounding box center [121, 300] width 7 height 7
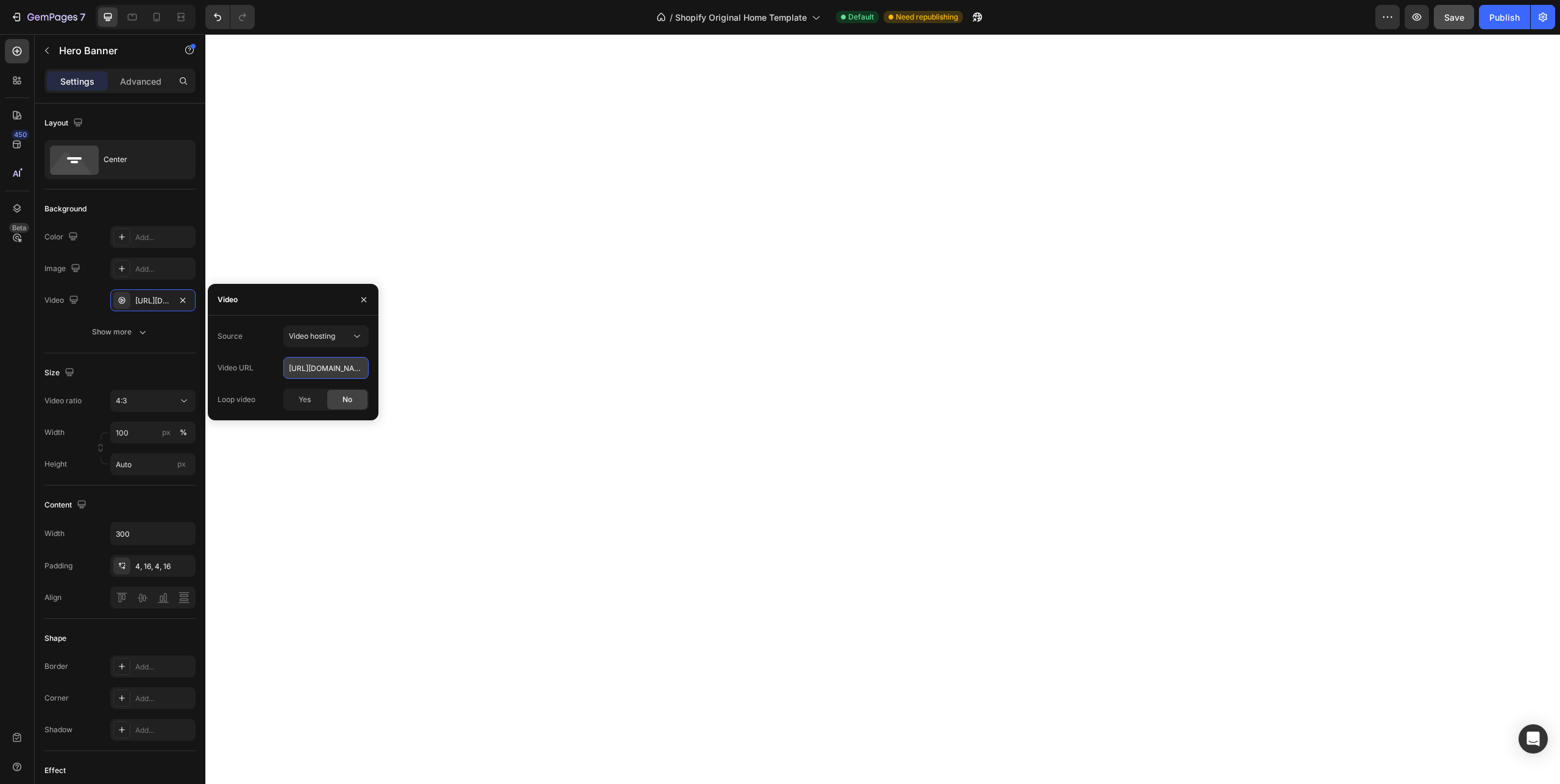
click at [286, 365] on input "[URL][DOMAIN_NAME]" at bounding box center [326, 368] width 85 height 22
drag, startPoint x: 286, startPoint y: 365, endPoint x: 386, endPoint y: 368, distance: 100.0
click at [378, 368] on div "Source Video hosting Video URL [URL][DOMAIN_NAME] Loop video Yes No" at bounding box center [293, 368] width 170 height 85
click at [361, 369] on input "[URL][DOMAIN_NAME]" at bounding box center [326, 368] width 85 height 22
drag, startPoint x: 361, startPoint y: 369, endPoint x: 382, endPoint y: 372, distance: 21.2
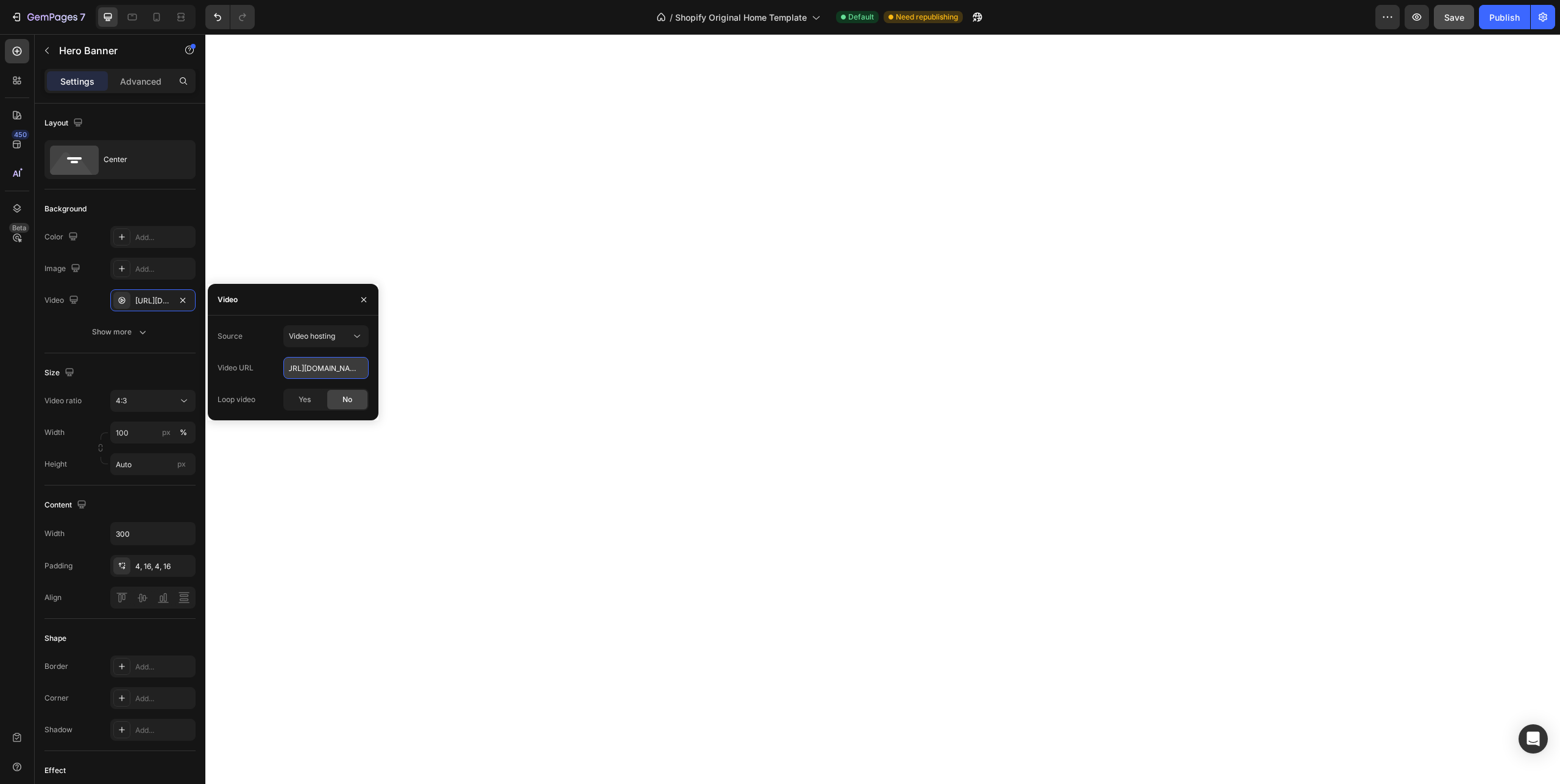
click at [369, 372] on input "[URL][DOMAIN_NAME]" at bounding box center [326, 368] width 85 height 22
click at [181, 298] on icon "button" at bounding box center [183, 299] width 5 height 5
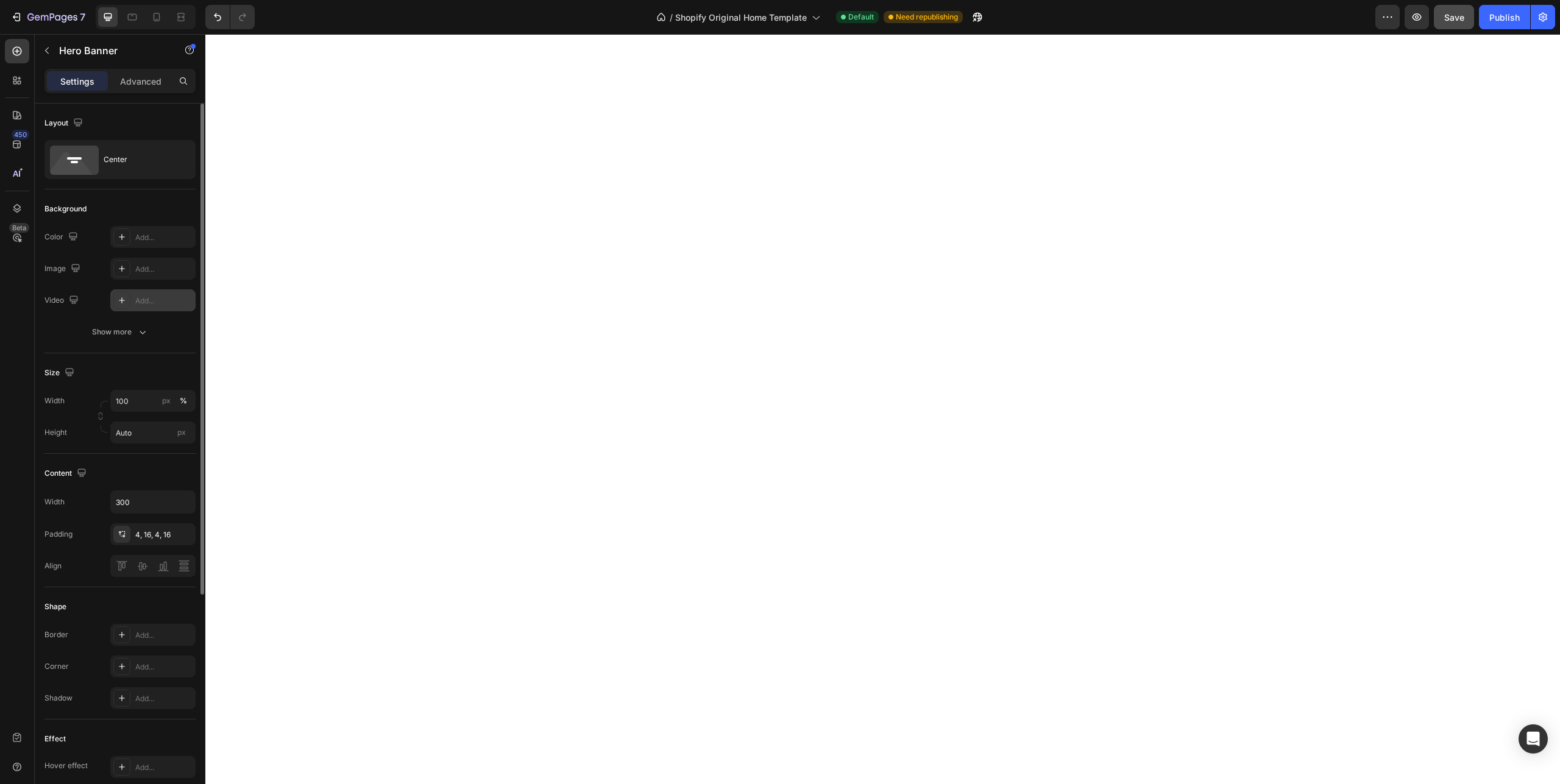
scroll to position [0, 0]
click at [148, 304] on div "Add..." at bounding box center [164, 301] width 57 height 11
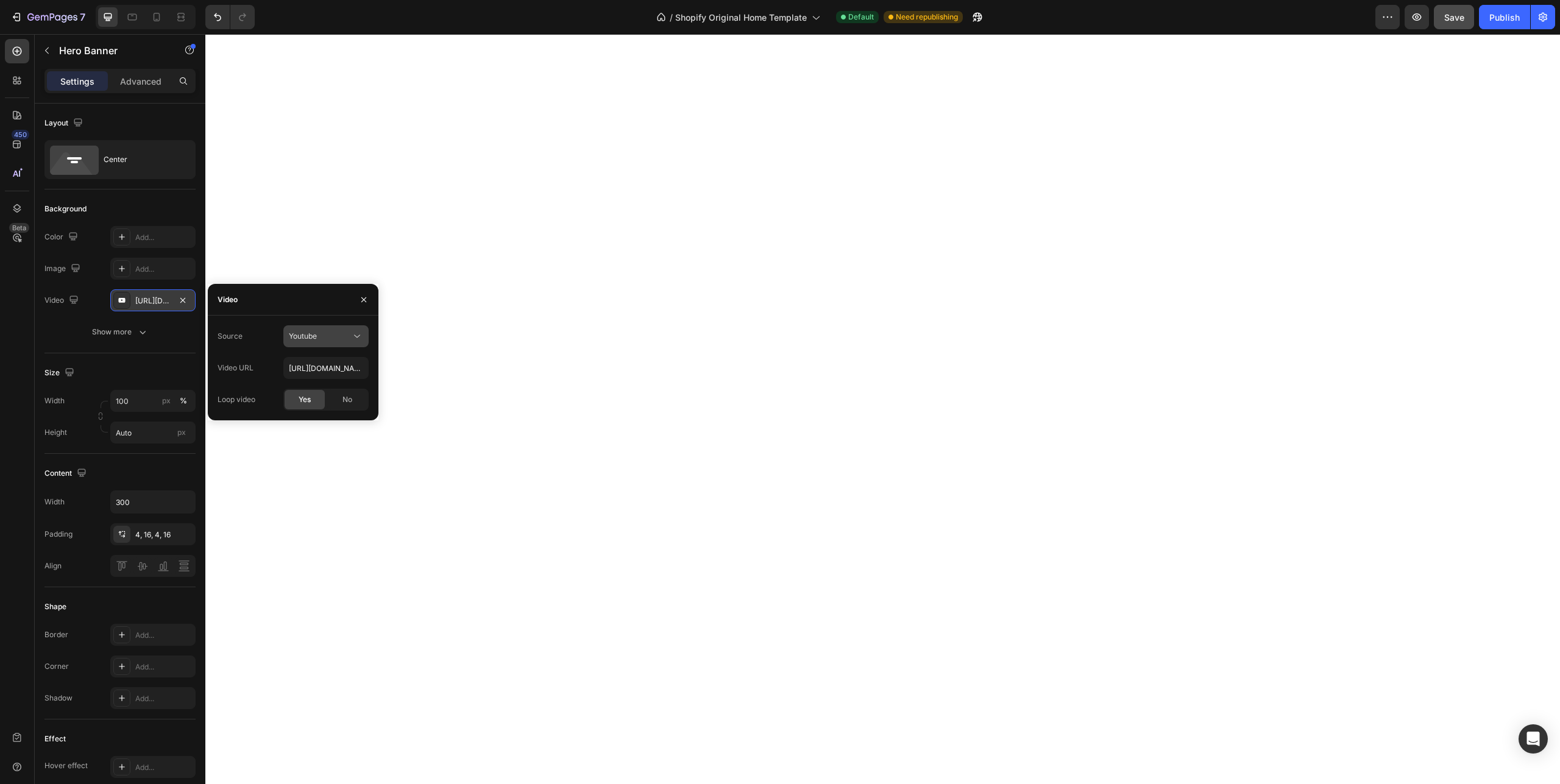
click at [329, 336] on div "Youtube" at bounding box center [320, 336] width 62 height 11
click at [309, 367] on span "Video hosting" at bounding box center [312, 366] width 46 height 11
click at [288, 366] on input "[URL][DOMAIN_NAME]" at bounding box center [326, 368] width 85 height 22
drag, startPoint x: 288, startPoint y: 366, endPoint x: 397, endPoint y: 366, distance: 109.0
click at [378, 366] on div "Source Video hosting Video URL [URL][DOMAIN_NAME] Loop video Yes No" at bounding box center [293, 368] width 170 height 85
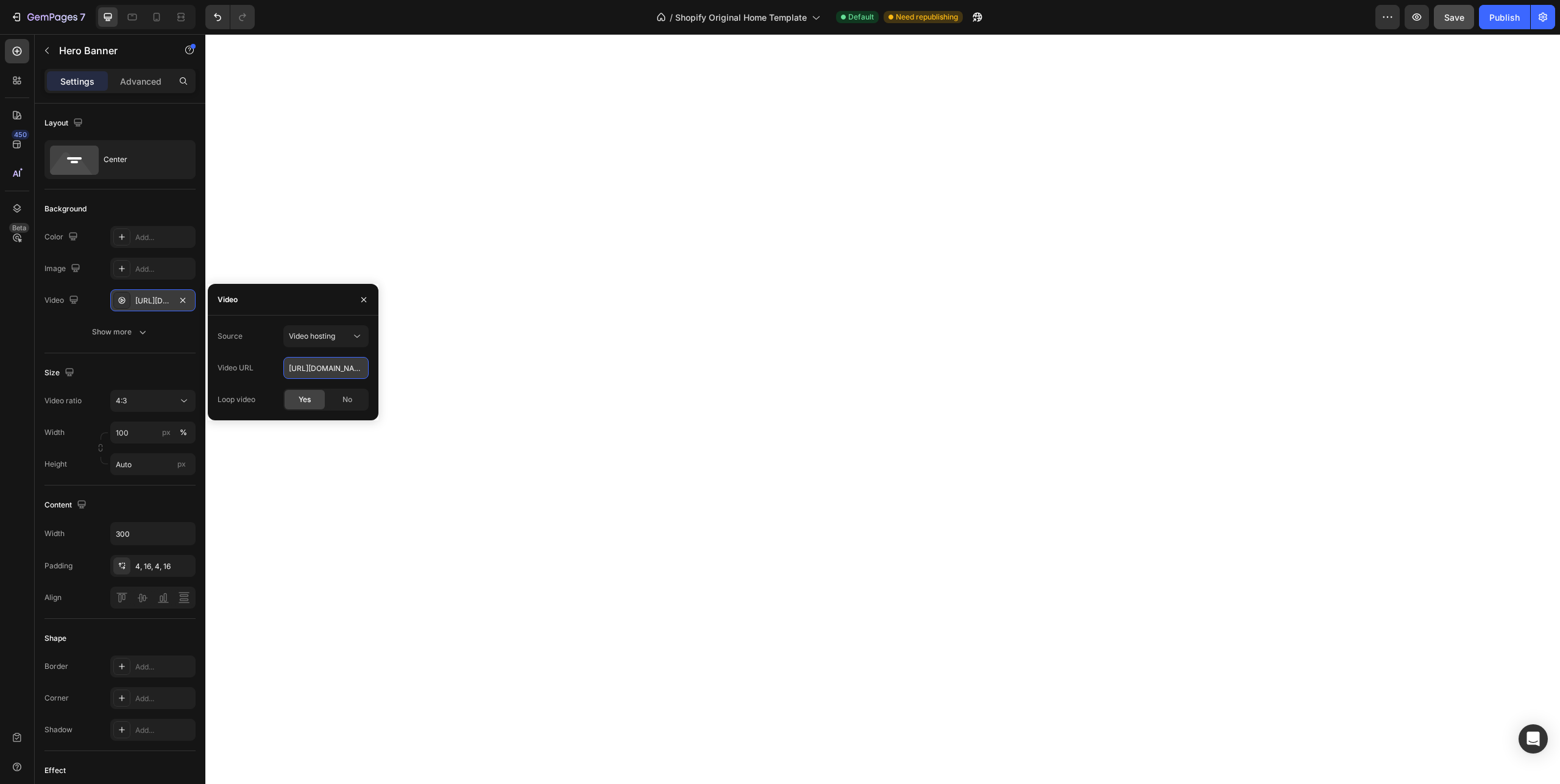
click at [334, 369] on input "[URL][DOMAIN_NAME]" at bounding box center [326, 368] width 85 height 22
drag, startPoint x: 334, startPoint y: 369, endPoint x: 376, endPoint y: 360, distance: 43.0
click at [369, 360] on input "[URL][DOMAIN_NAME]" at bounding box center [326, 368] width 85 height 22
click at [364, 370] on input "[URL][DOMAIN_NAME]" at bounding box center [326, 368] width 85 height 22
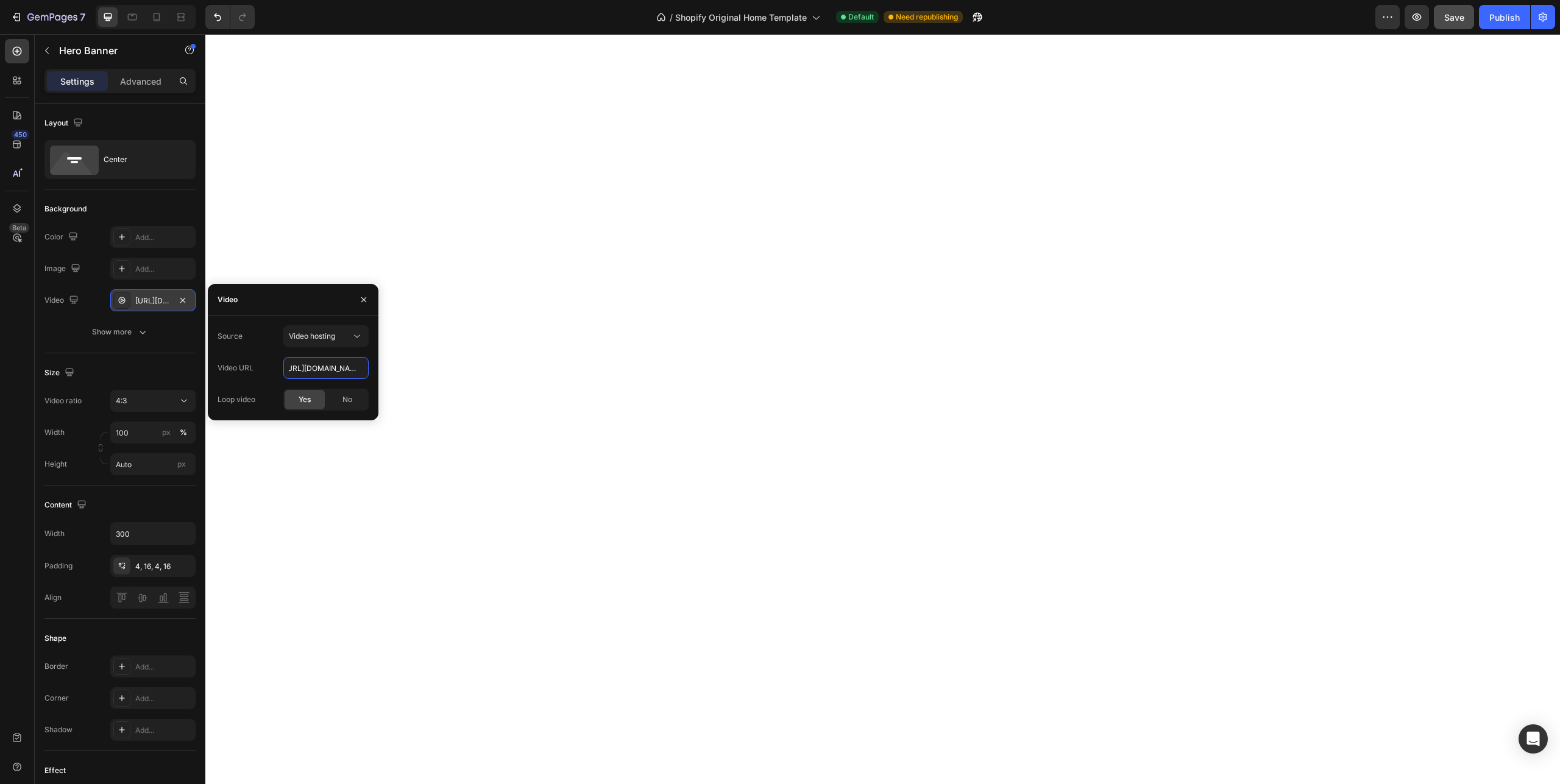
drag, startPoint x: 364, startPoint y: 370, endPoint x: 193, endPoint y: 364, distance: 171.1
click at [208, 364] on div "Source Video hosting Video URL [URL][DOMAIN_NAME] Loop video Yes No" at bounding box center [293, 368] width 170 height 85
type input "h"
paste input "[URL][DOMAIN_NAME]"
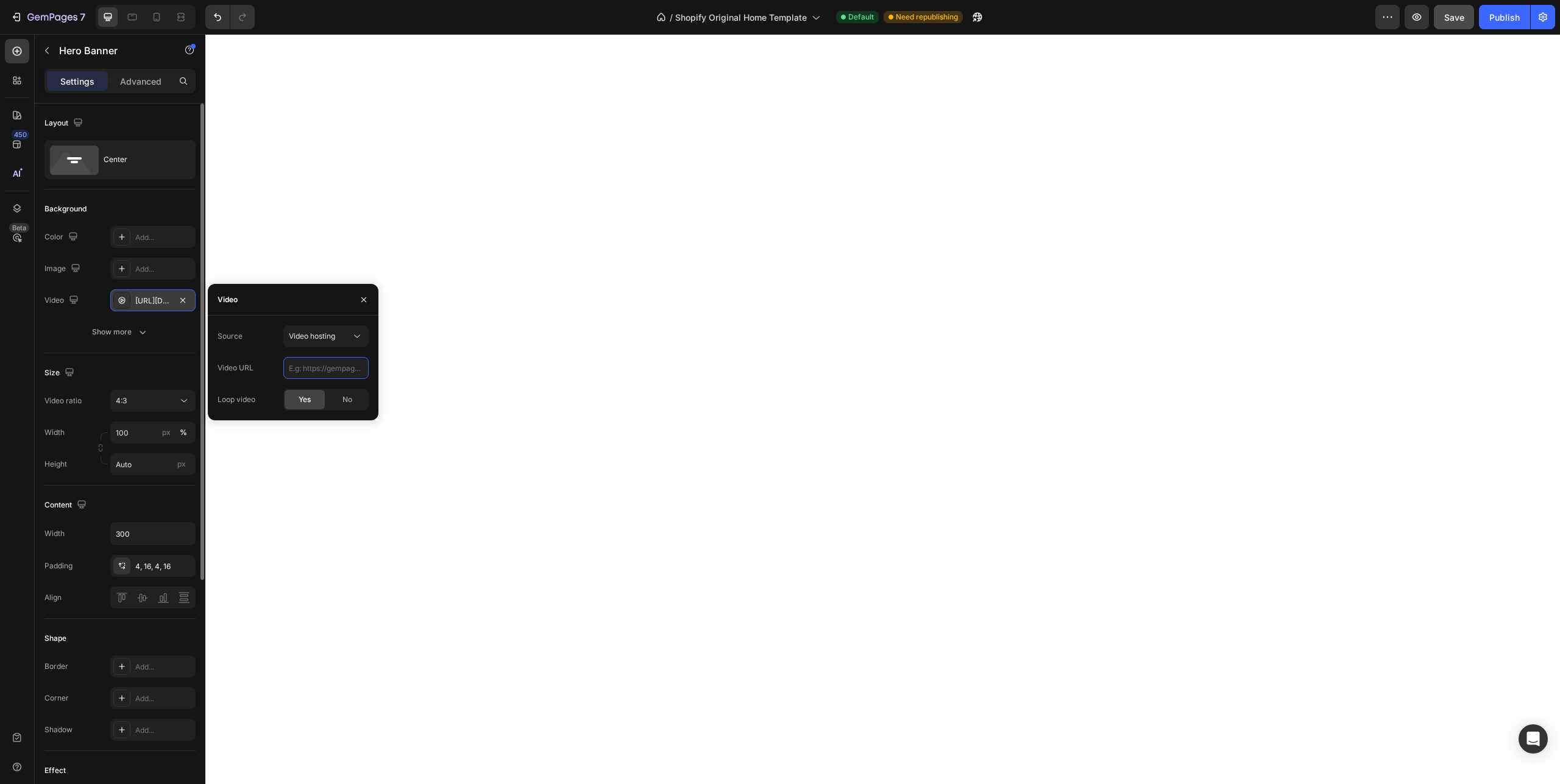
type input "[URL][DOMAIN_NAME]"
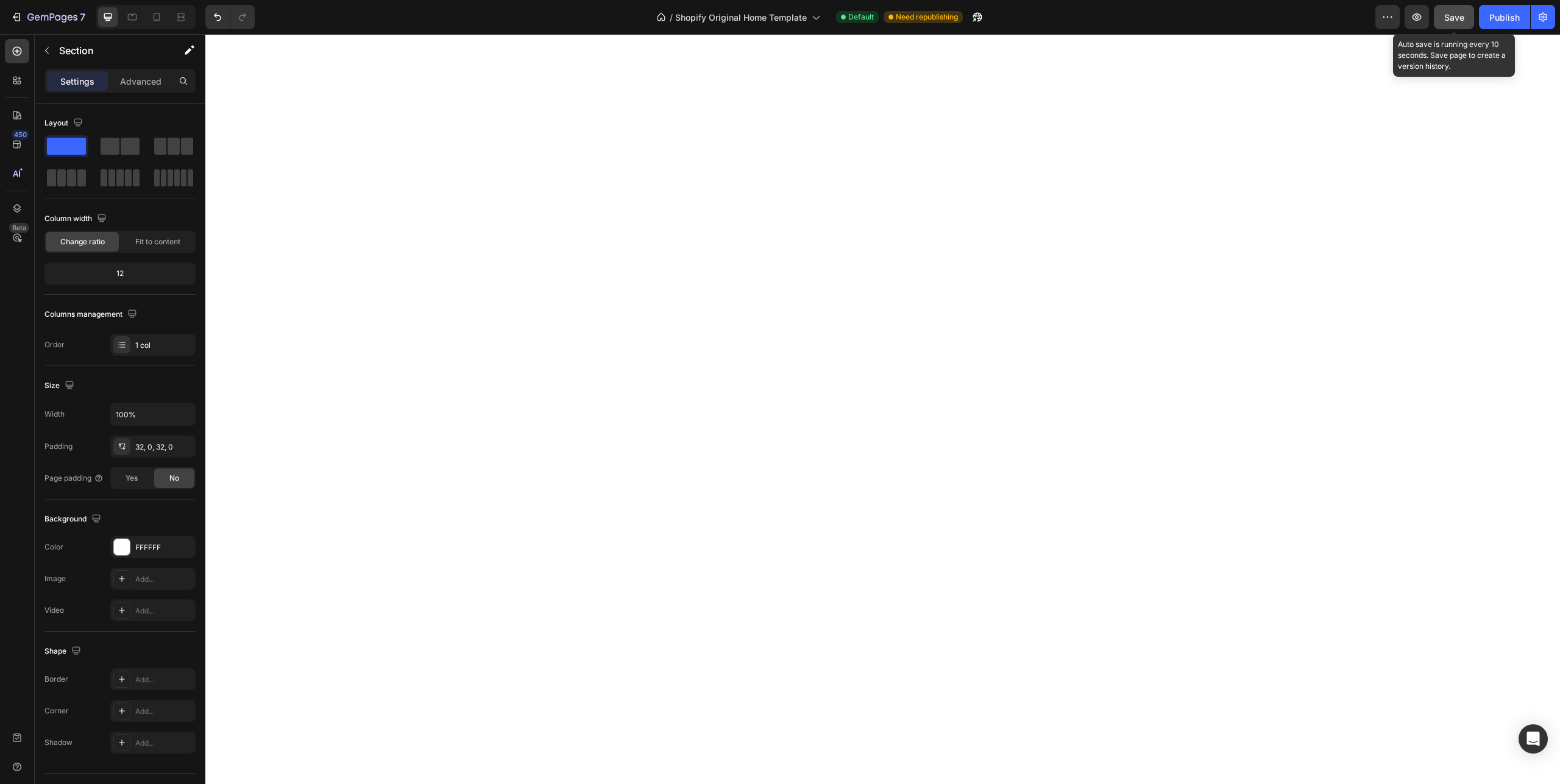
click at [1458, 16] on span "Save" at bounding box center [1454, 17] width 20 height 10
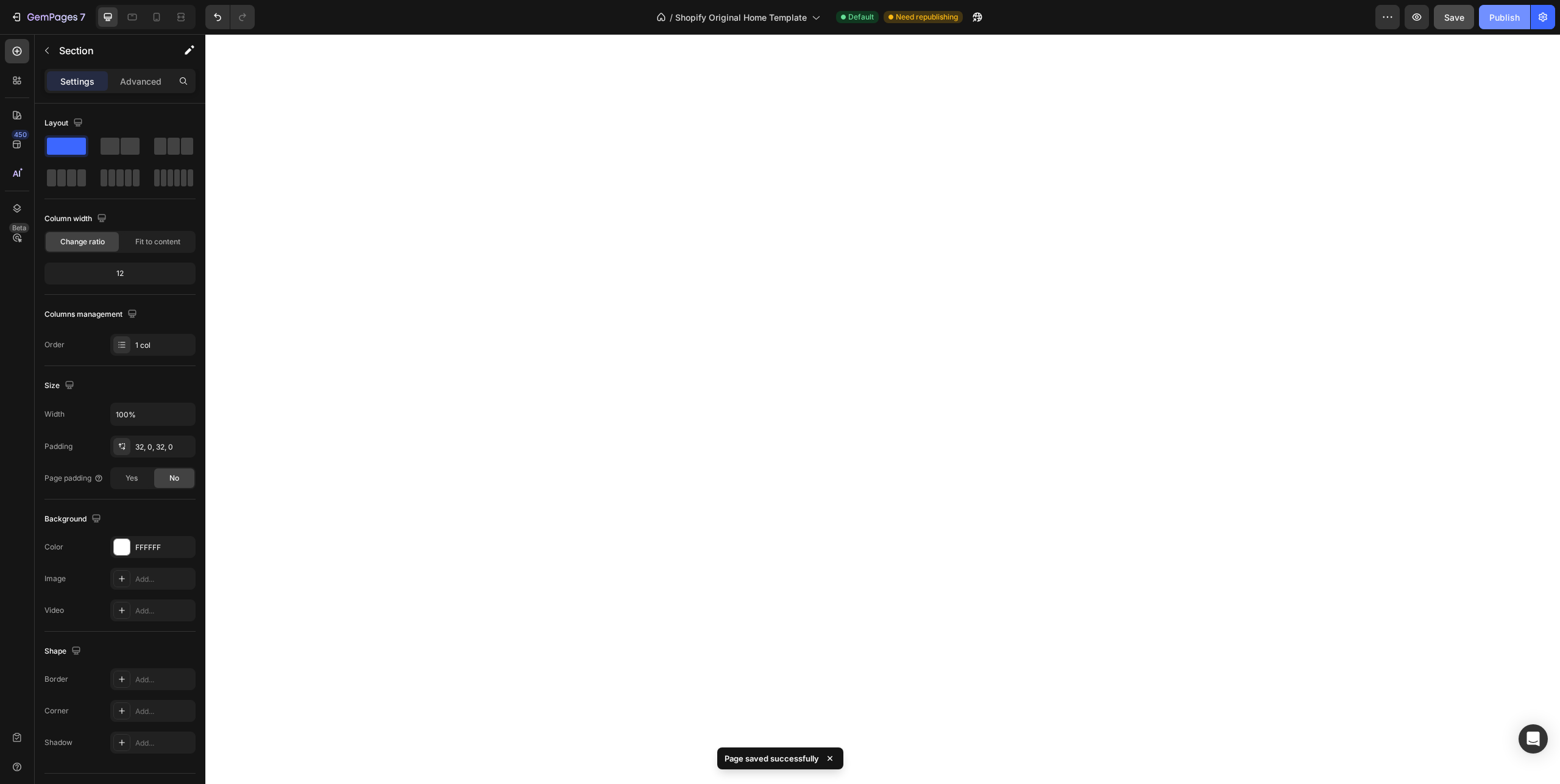
click at [1505, 12] on div "Publish" at bounding box center [1505, 17] width 31 height 13
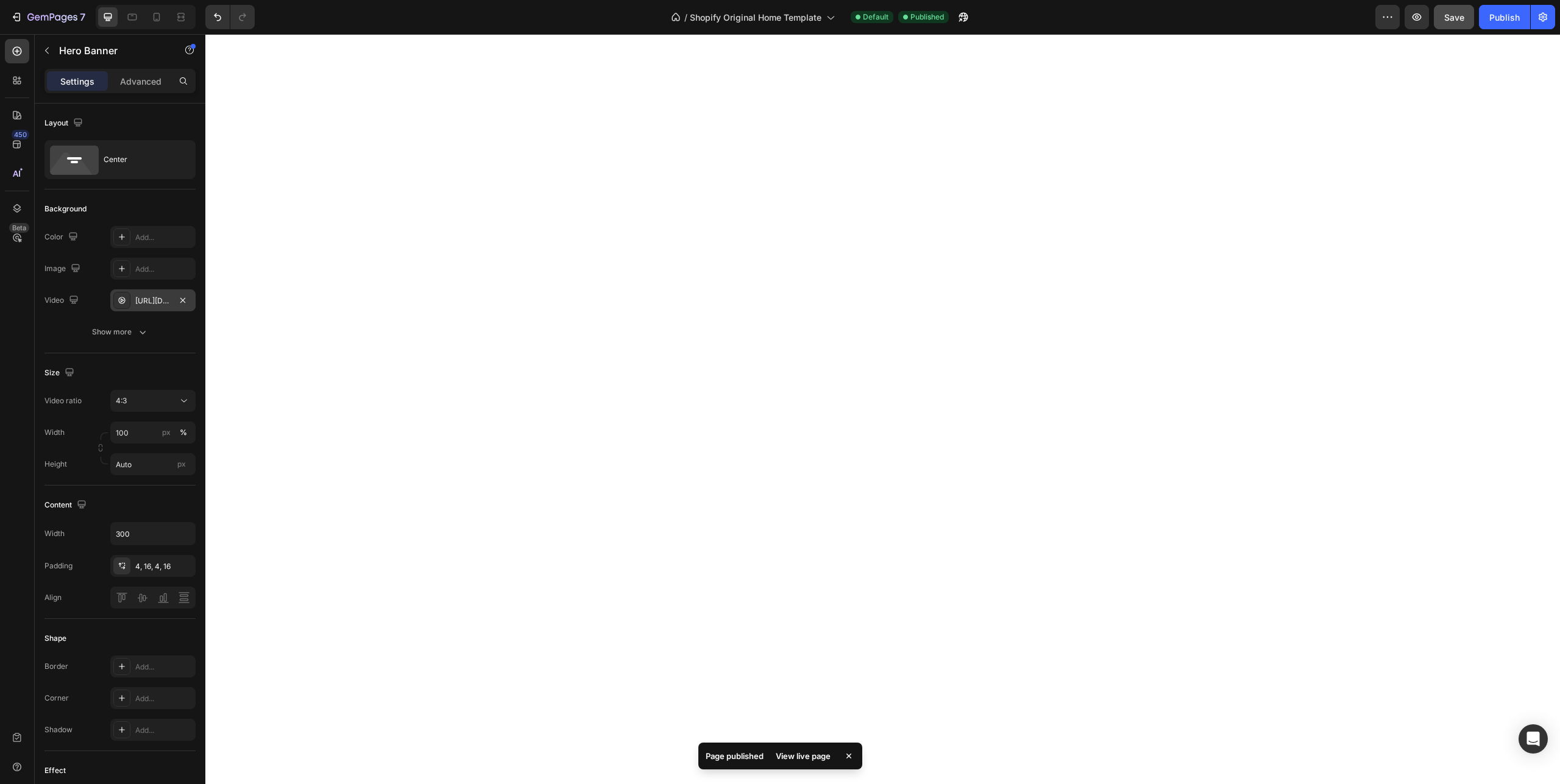
click at [159, 302] on div "[URL][DOMAIN_NAME]" at bounding box center [153, 301] width 35 height 11
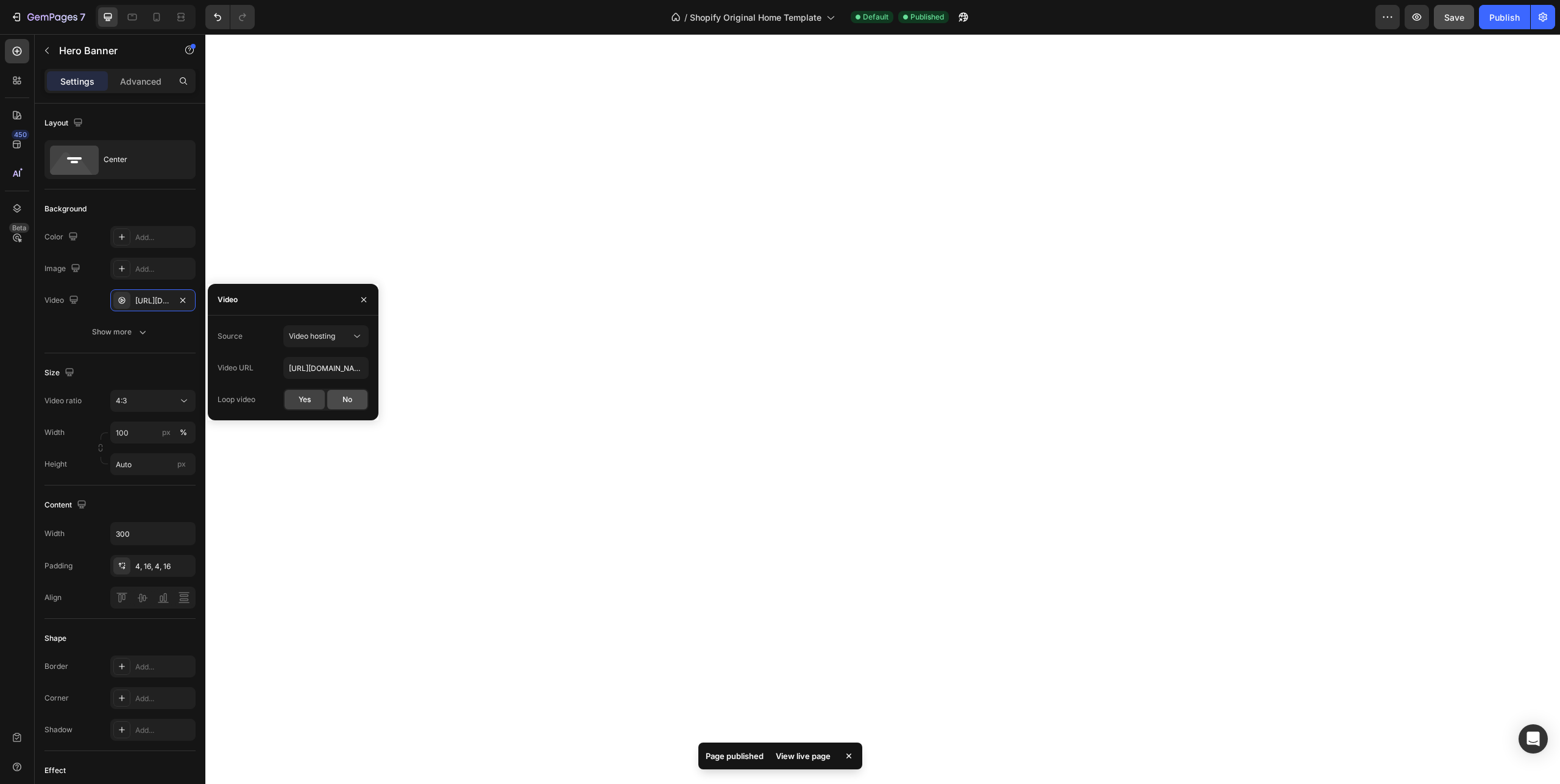
click at [350, 401] on span "No" at bounding box center [348, 400] width 10 height 11
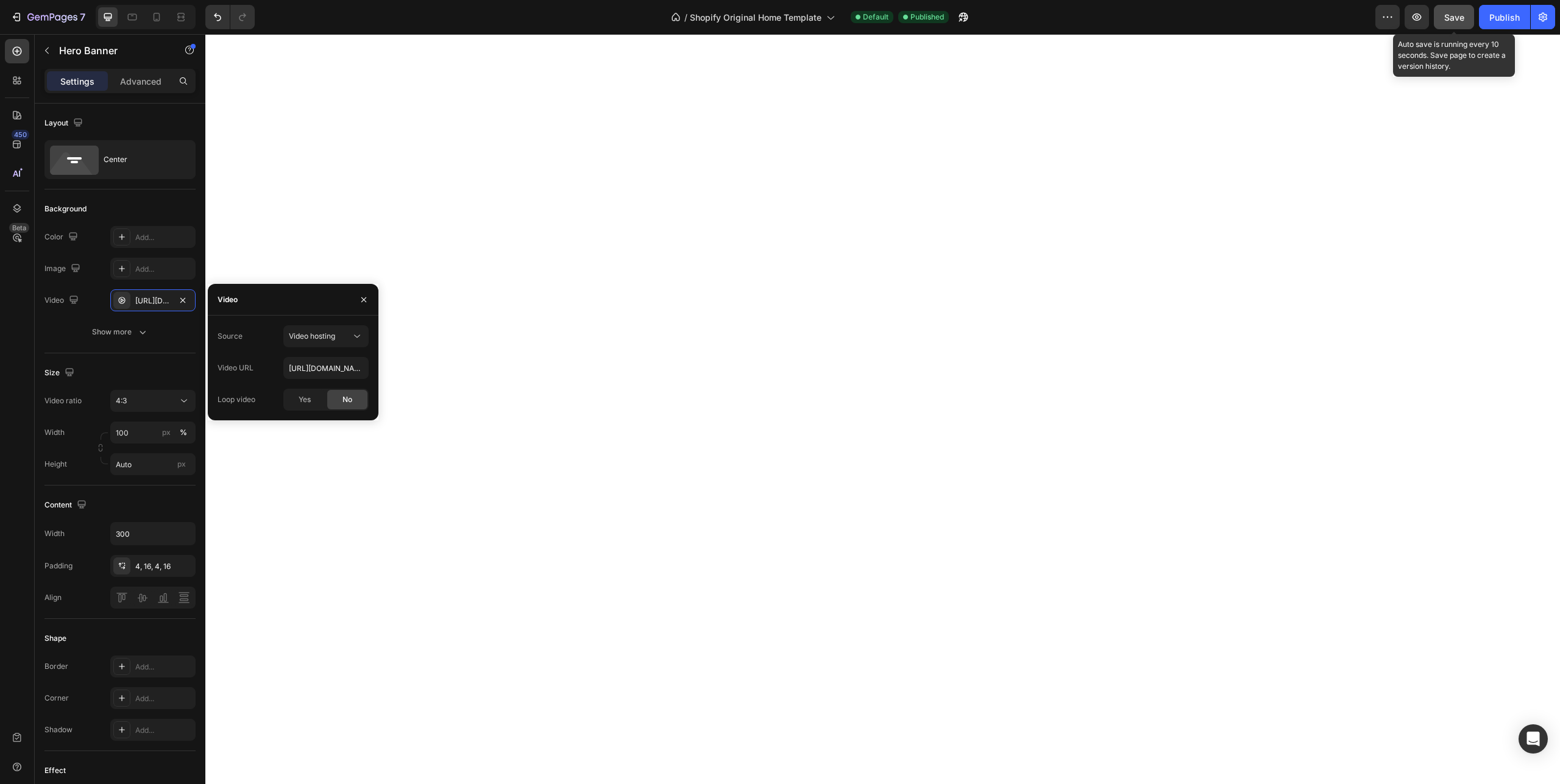
click at [1451, 18] on span "Save" at bounding box center [1454, 17] width 20 height 10
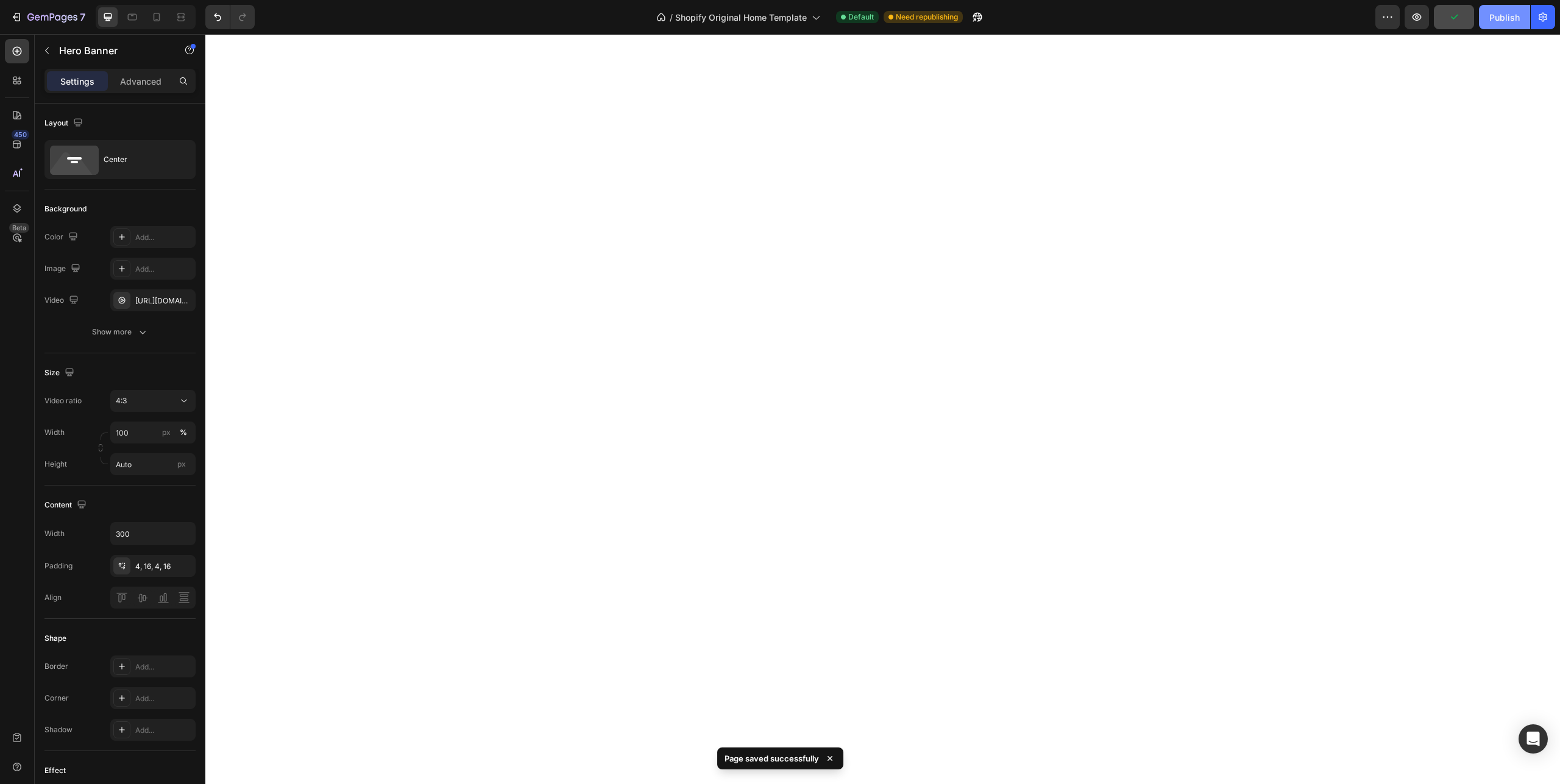
click at [1502, 16] on div "Publish" at bounding box center [1505, 17] width 31 height 13
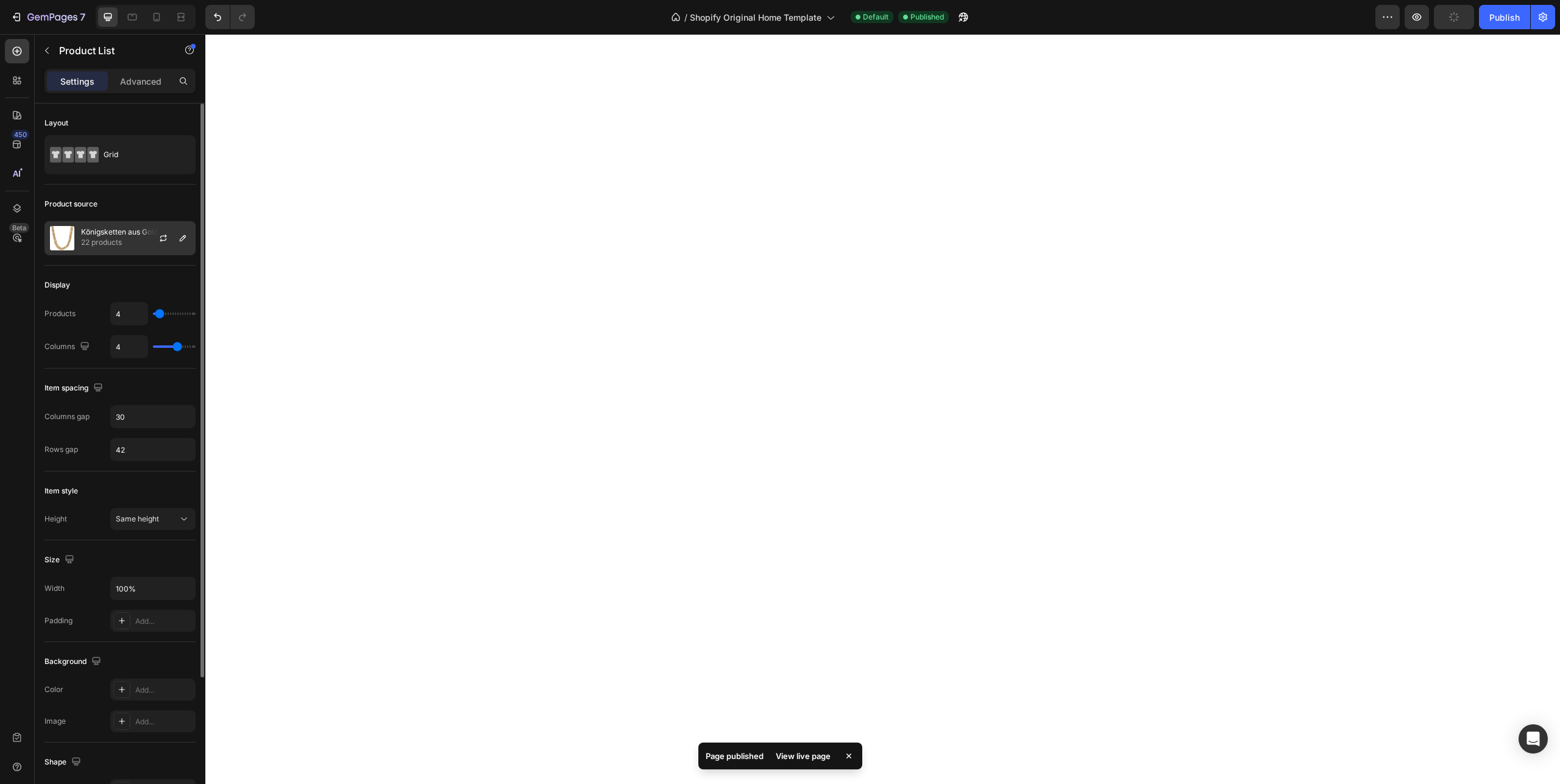
click at [117, 234] on p "Königsketten aus Gold" at bounding box center [119, 232] width 77 height 9
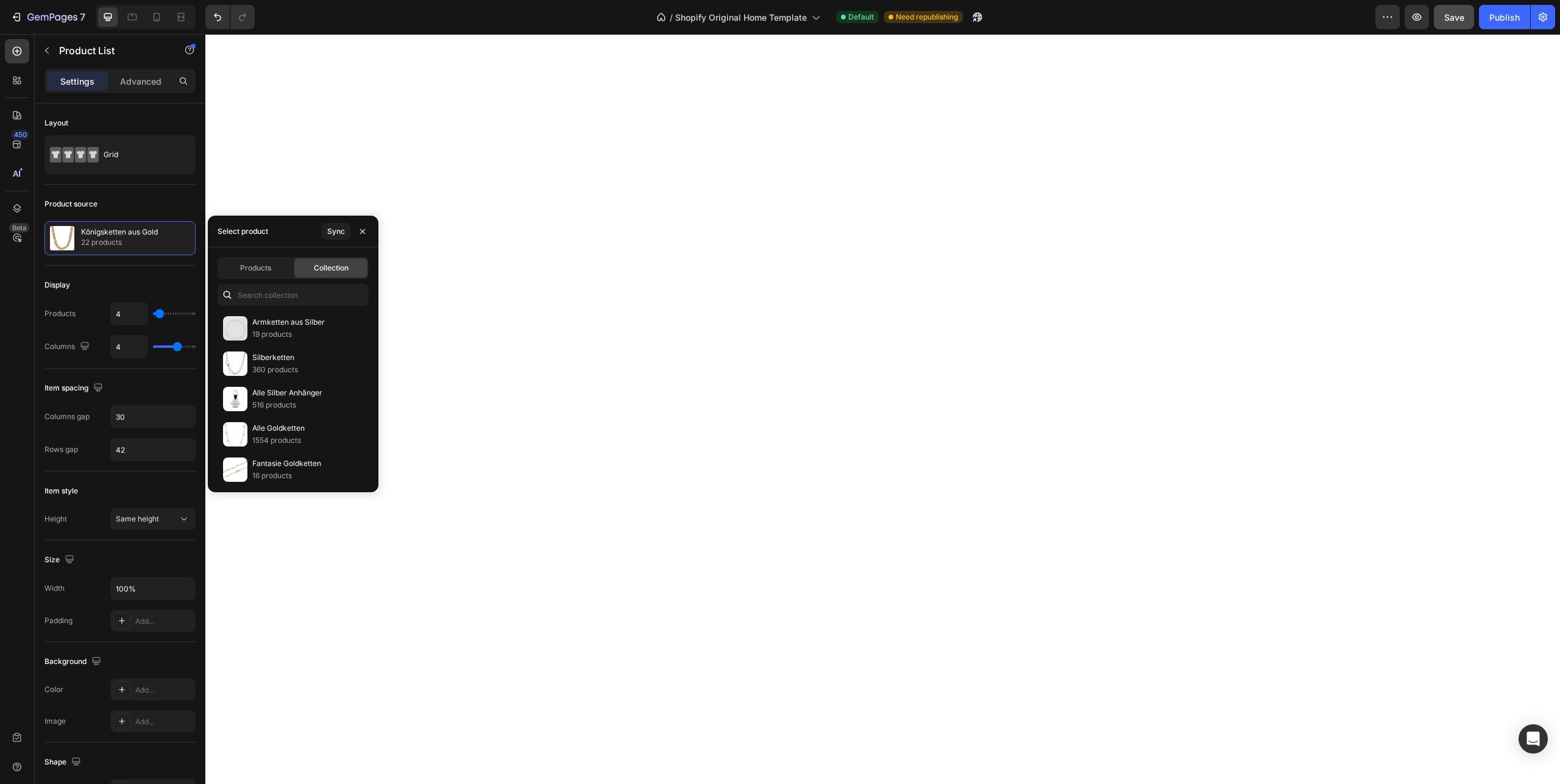
click at [331, 265] on span "Collection" at bounding box center [331, 268] width 35 height 11
click at [276, 297] on input "text" at bounding box center [293, 295] width 151 height 22
type input "best"
click at [277, 365] on p "2410 products" at bounding box center [277, 370] width 49 height 12
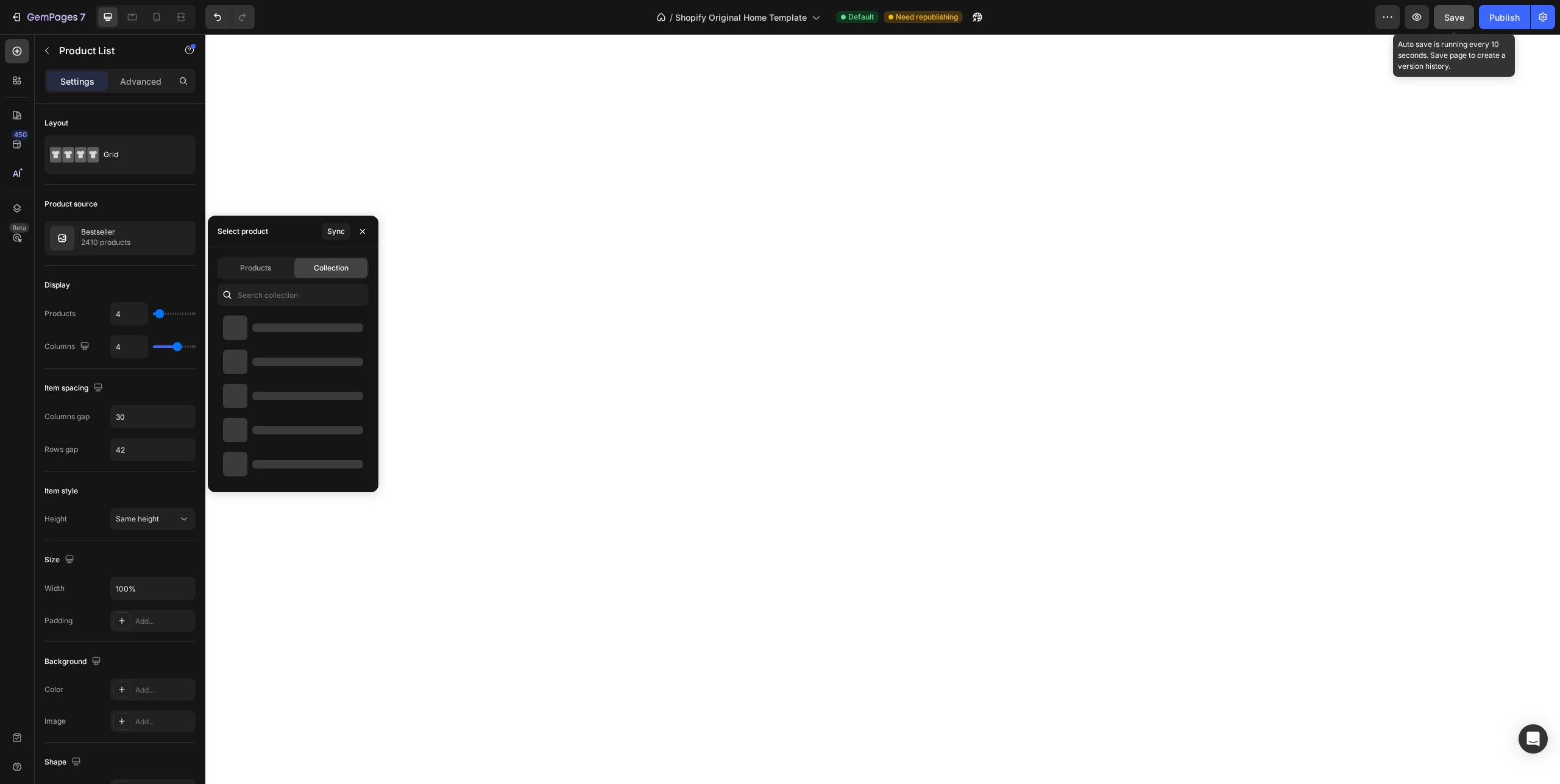
click at [1457, 18] on span "Save" at bounding box center [1454, 17] width 20 height 10
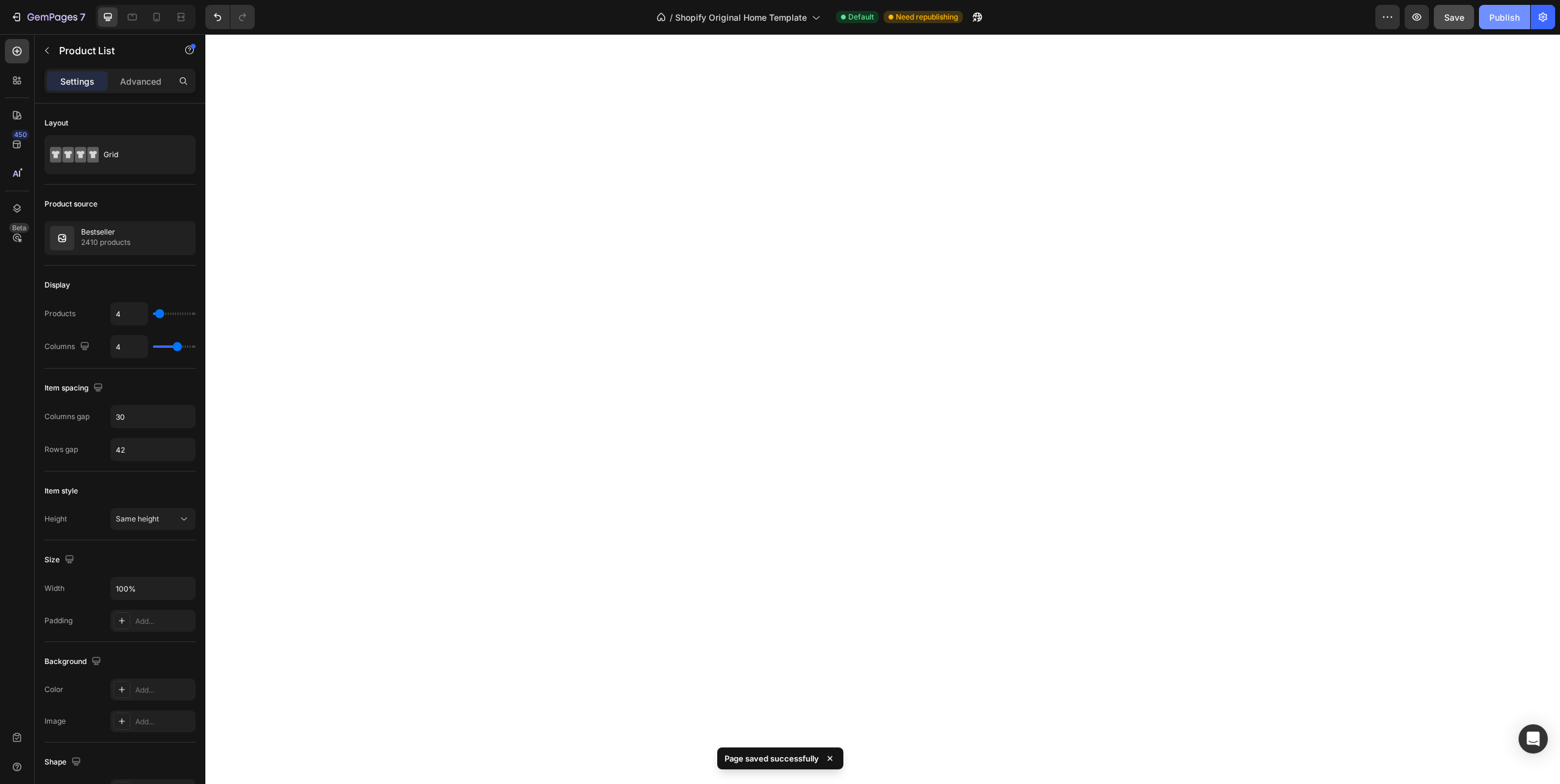
click at [1506, 18] on div "Publish" at bounding box center [1505, 17] width 31 height 13
